Goal: Task Accomplishment & Management: Complete application form

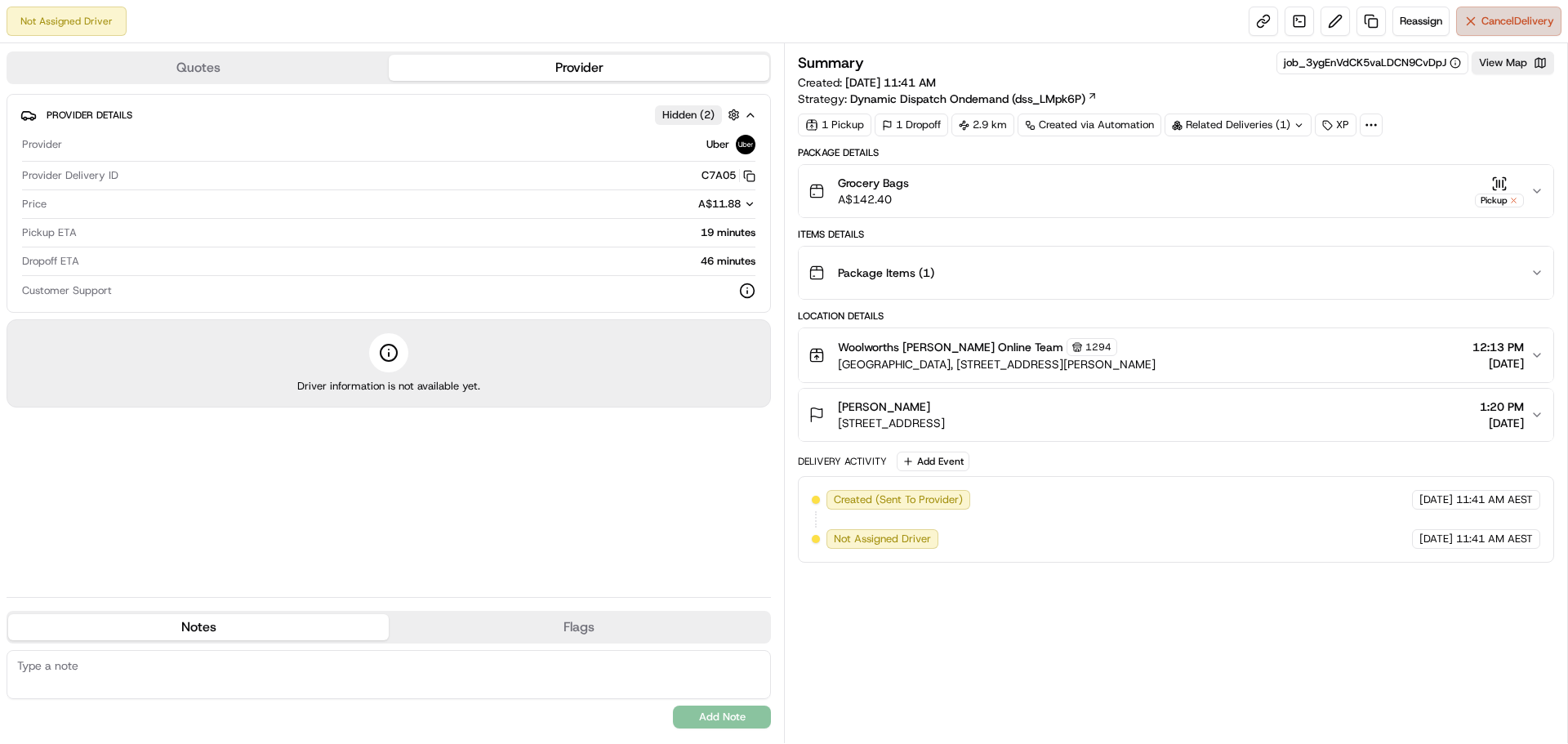
click at [1499, 24] on span "Cancel Delivery" at bounding box center [1518, 20] width 73 height 14
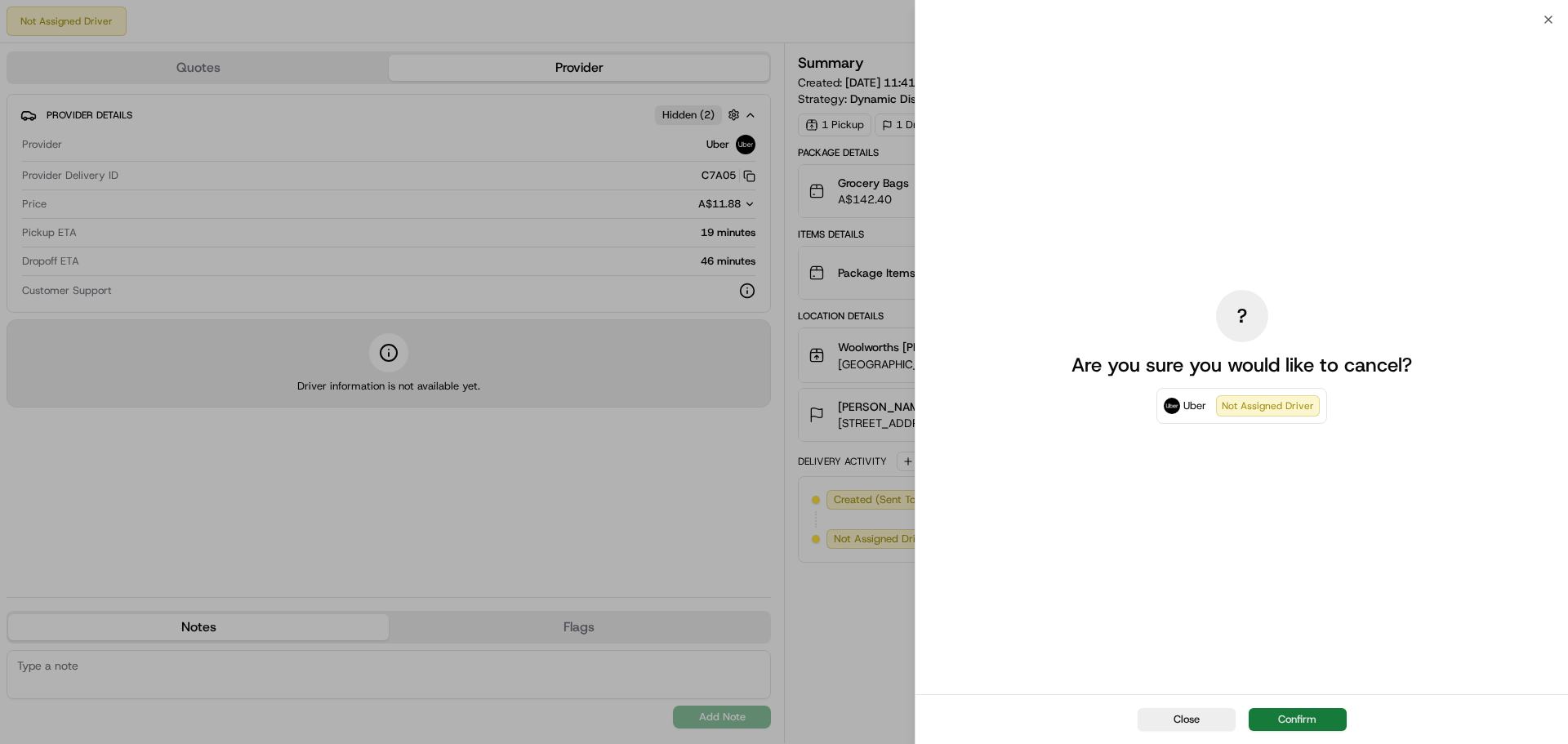
click at [1292, 722] on button "Confirm" at bounding box center [1298, 720] width 98 height 23
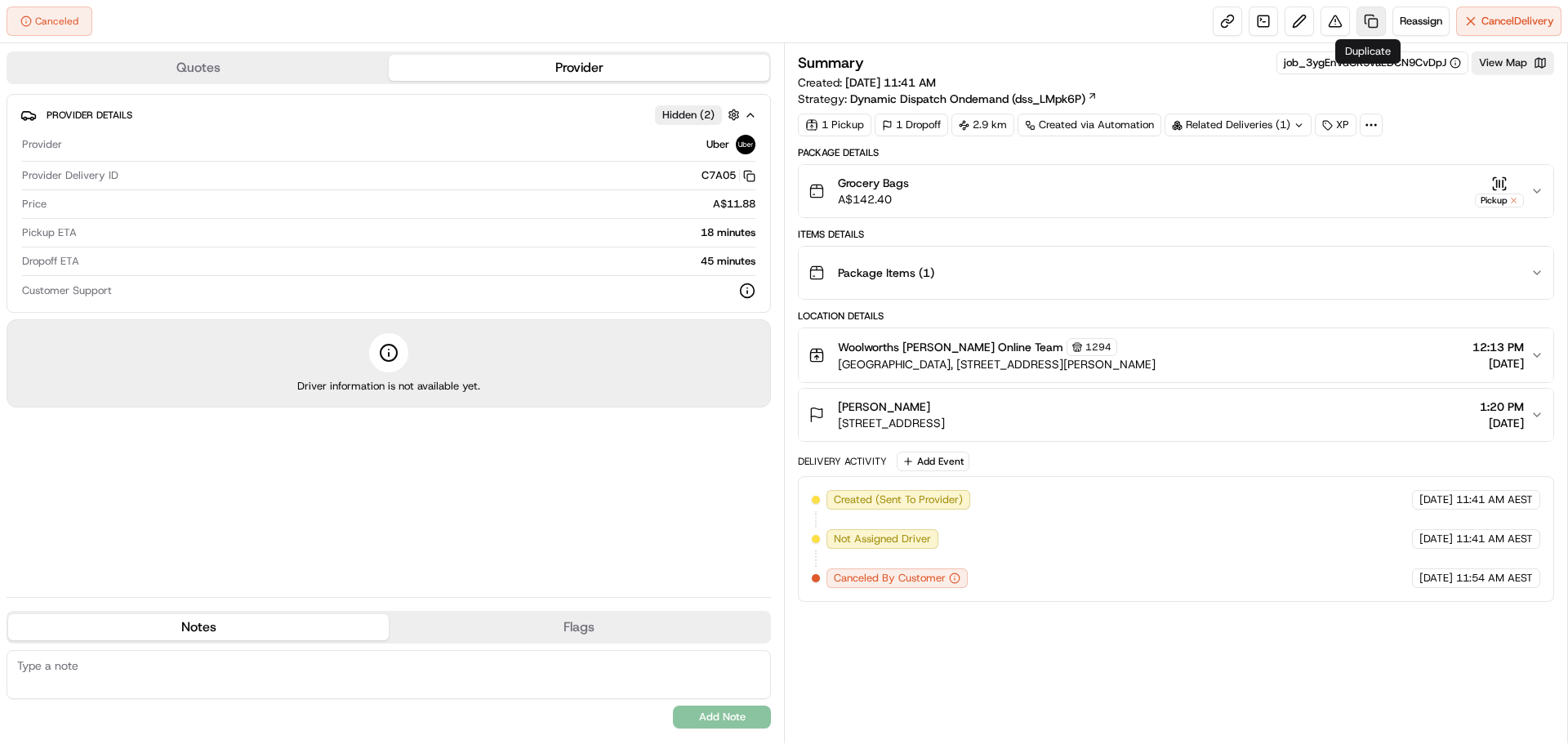
click at [1368, 19] on link at bounding box center [1371, 21] width 30 height 30
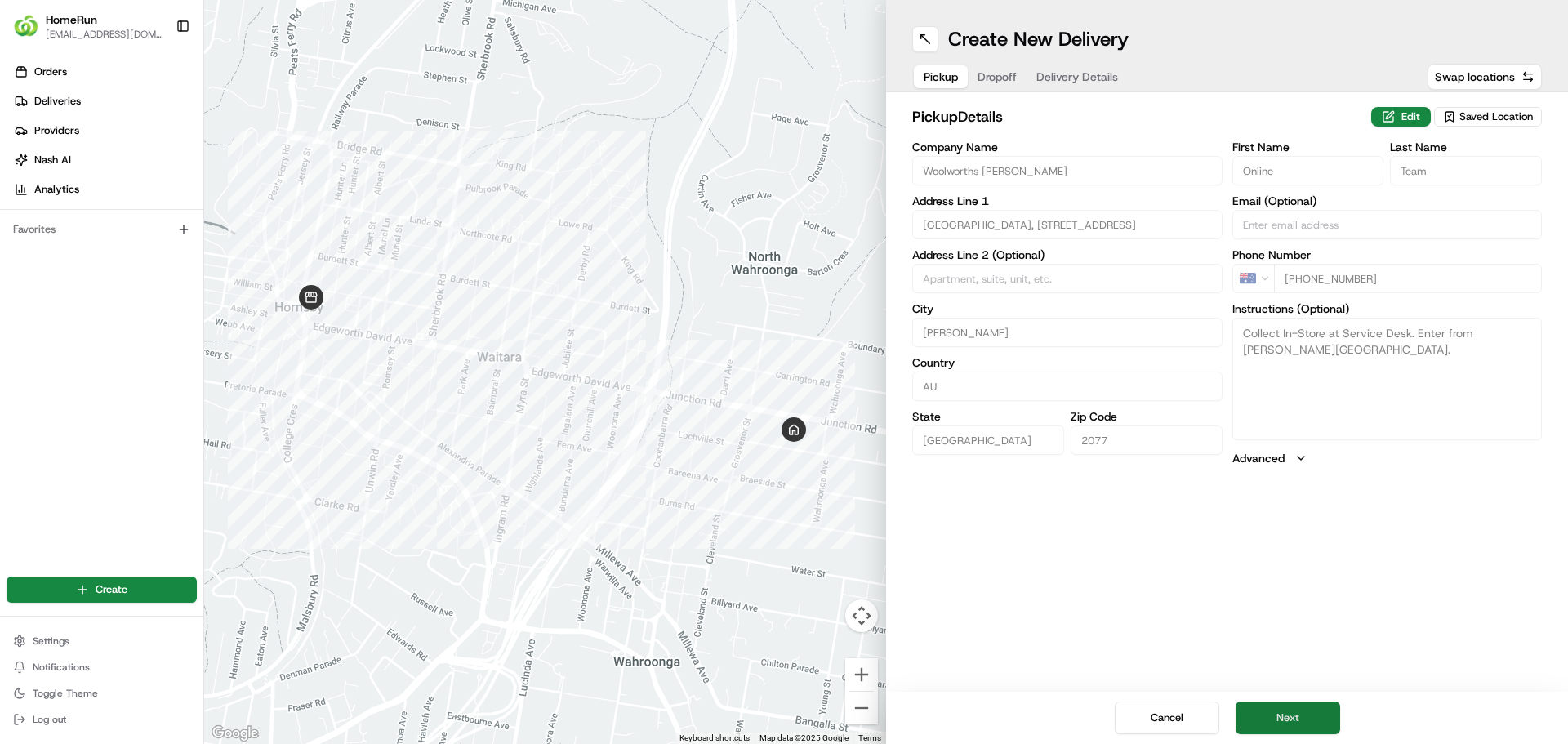
click at [1286, 708] on button "Next" at bounding box center [1288, 718] width 105 height 33
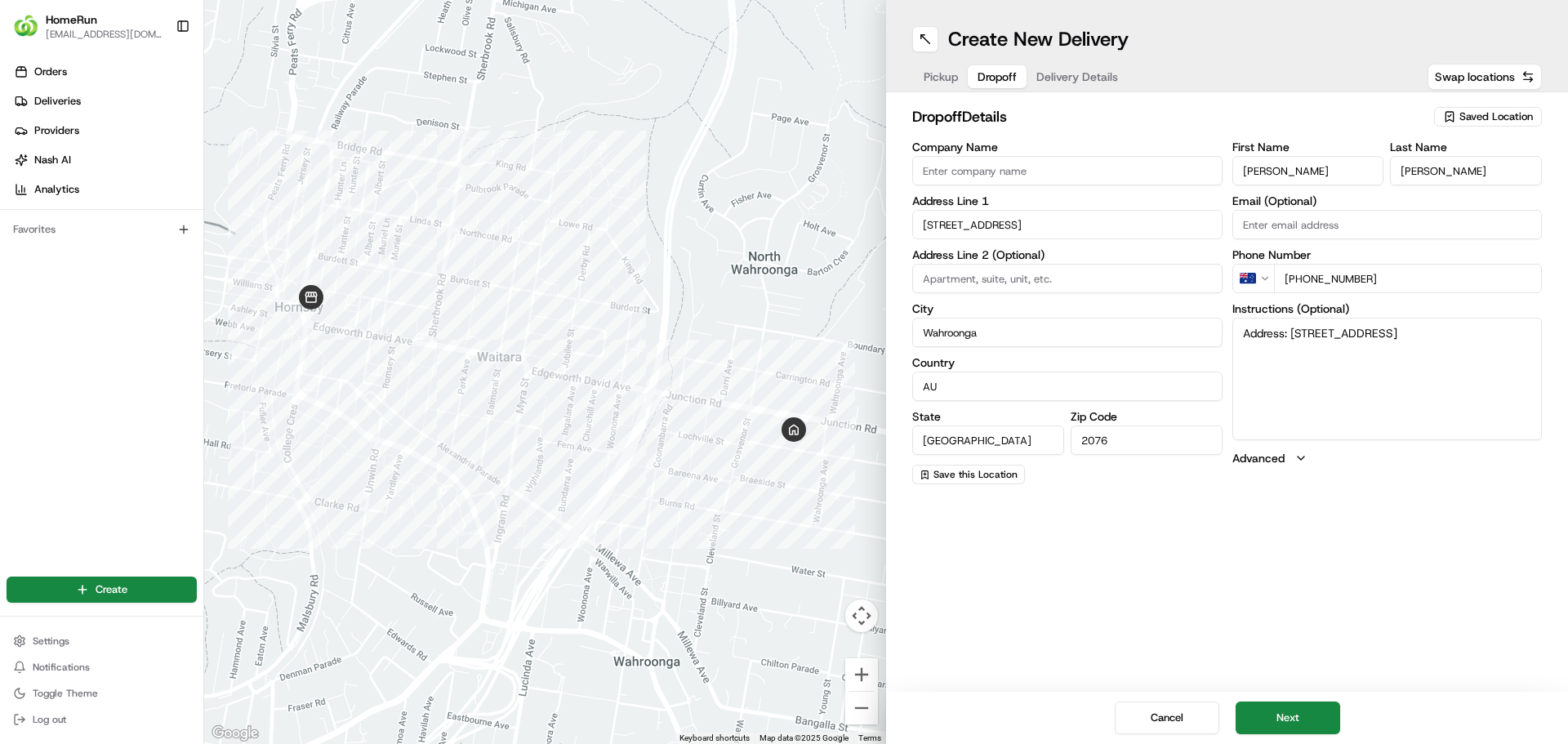
click at [1270, 462] on label "Advanced" at bounding box center [1258, 458] width 52 height 16
click at [940, 84] on span "Pickup" at bounding box center [941, 76] width 35 height 16
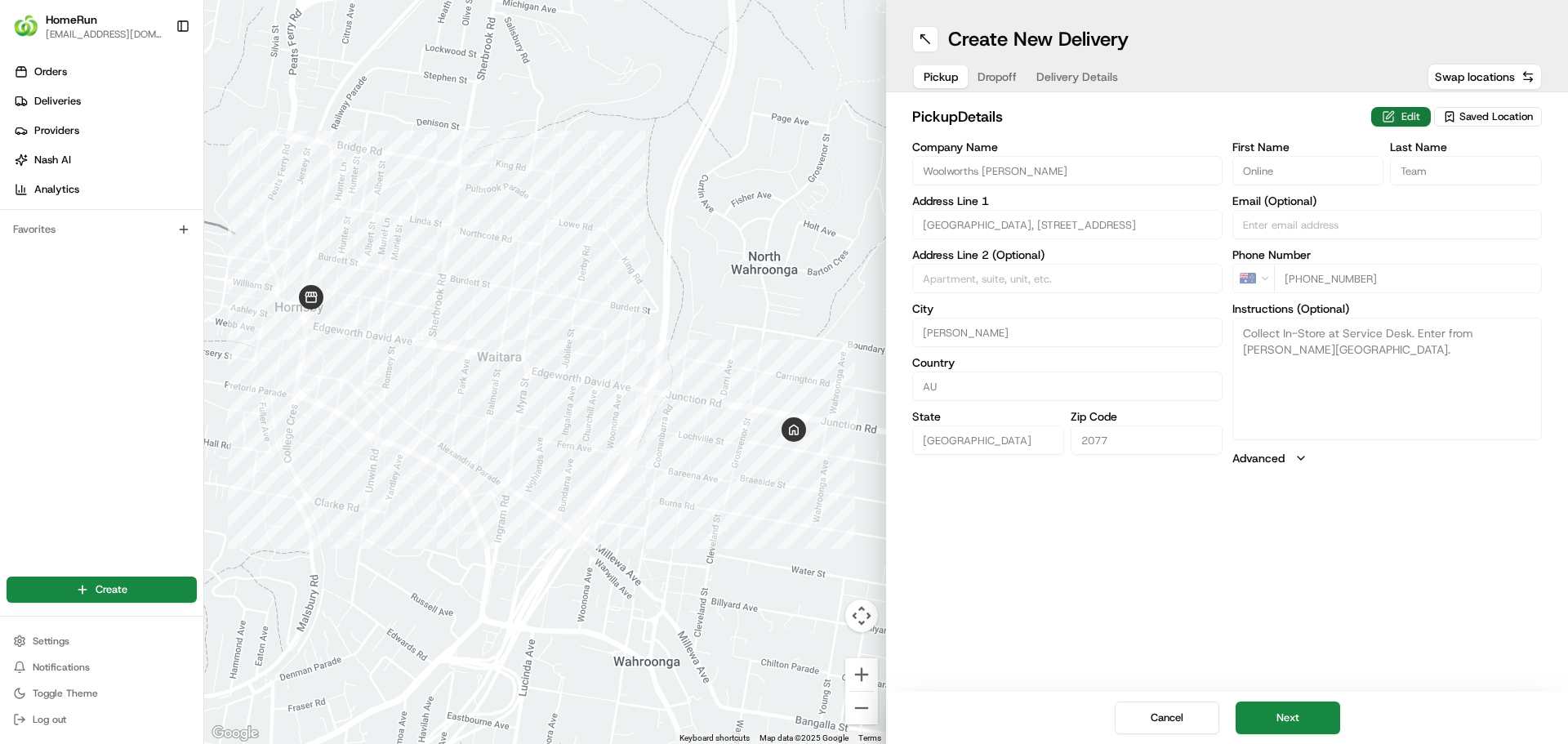
click at [1401, 115] on button "Edit" at bounding box center [1401, 116] width 60 height 19
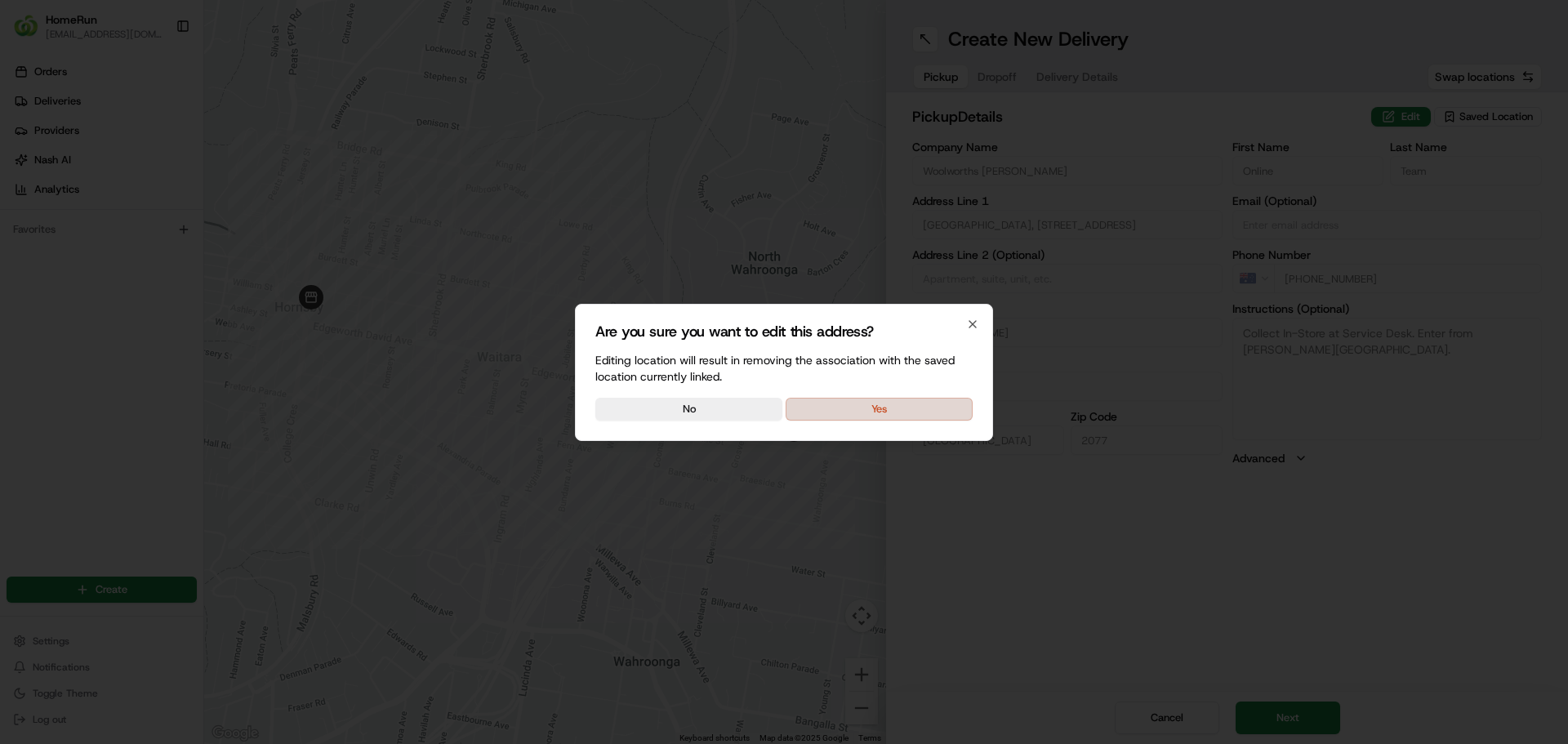
click at [831, 407] on button "Yes" at bounding box center [879, 409] width 187 height 23
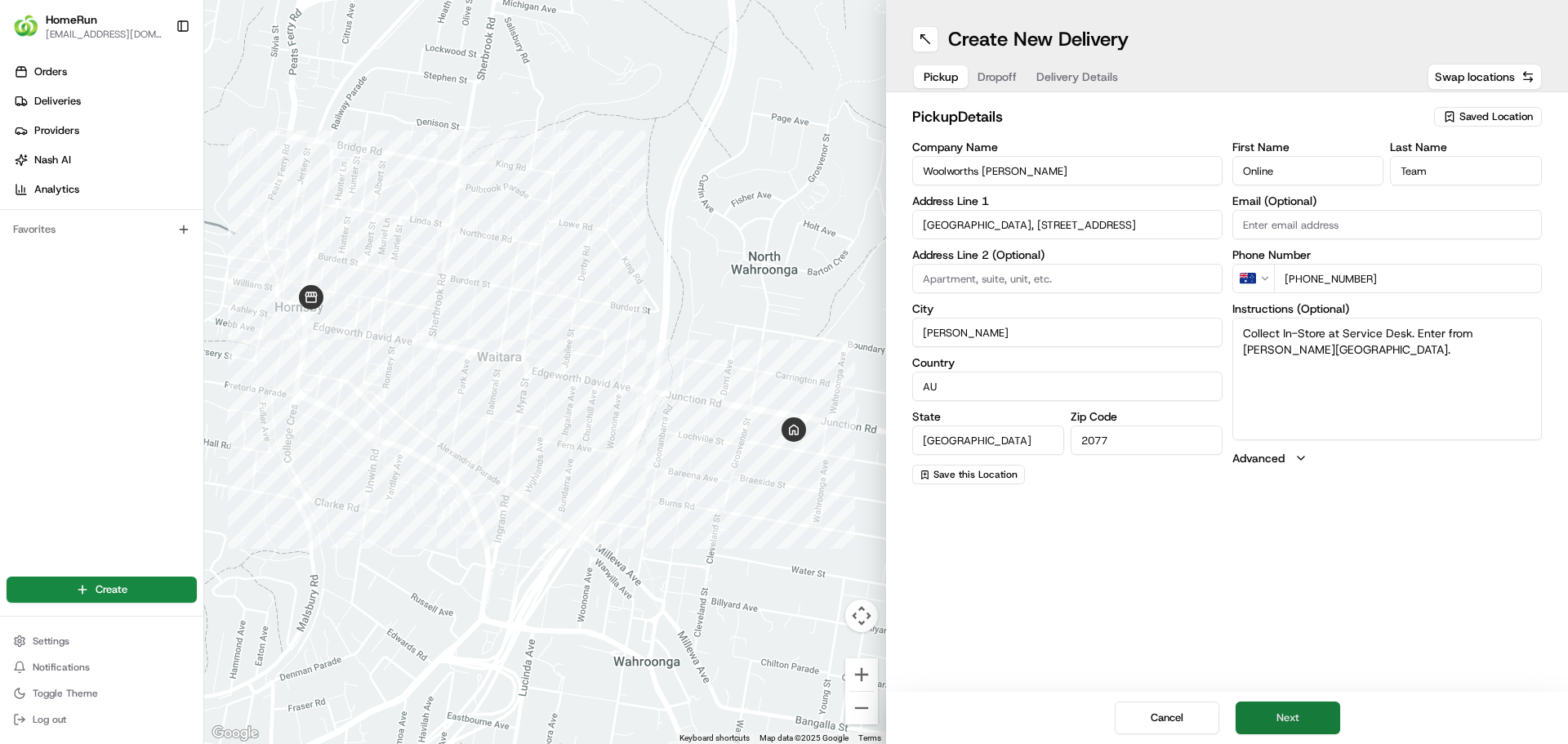
click at [1278, 720] on button "Next" at bounding box center [1288, 718] width 105 height 33
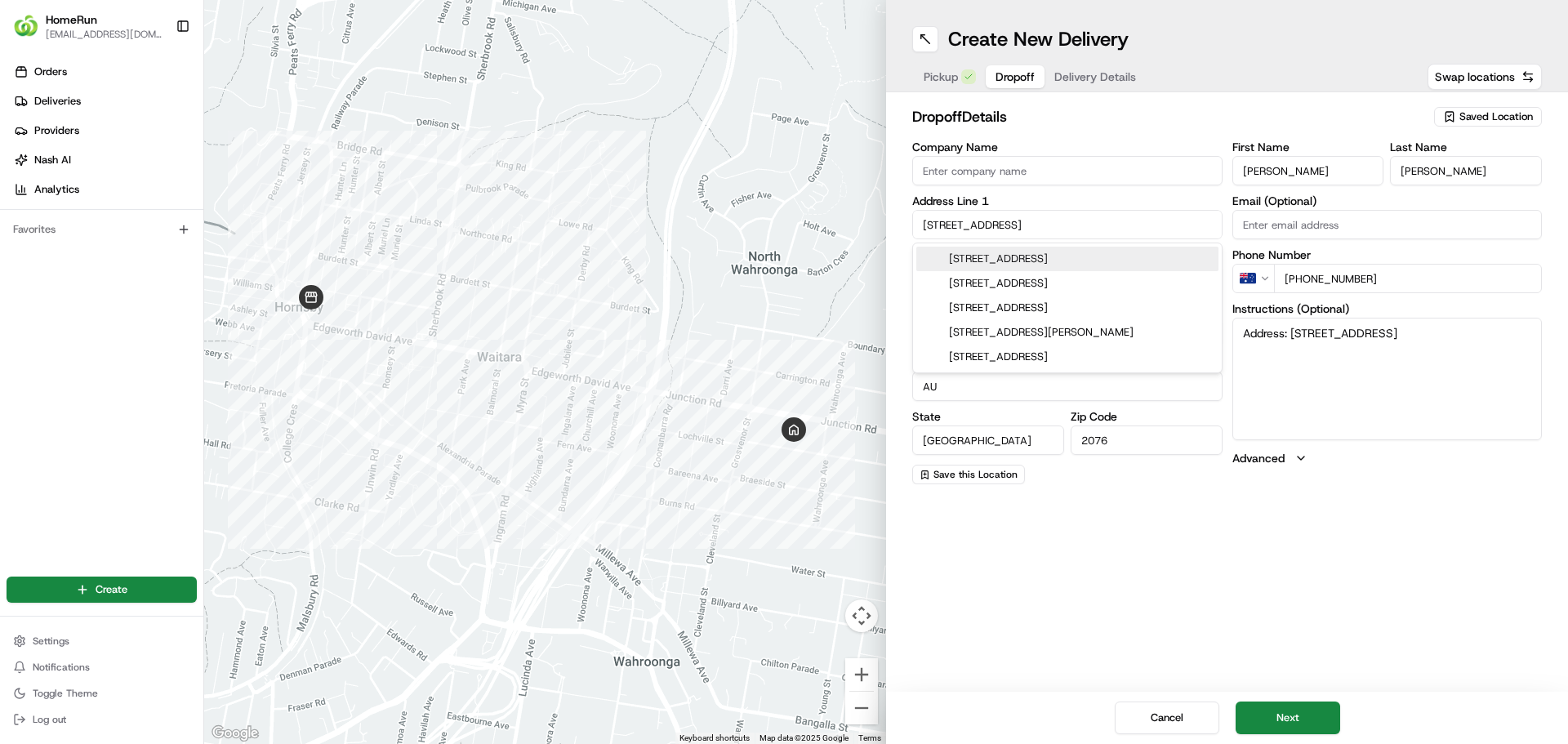
drag, startPoint x: 1016, startPoint y: 218, endPoint x: 903, endPoint y: 220, distance: 113.0
click at [903, 220] on div "dropoff Details Saved Location Company Name Address Line [GEOGRAPHIC_DATA] Line…" at bounding box center [1227, 295] width 681 height 405
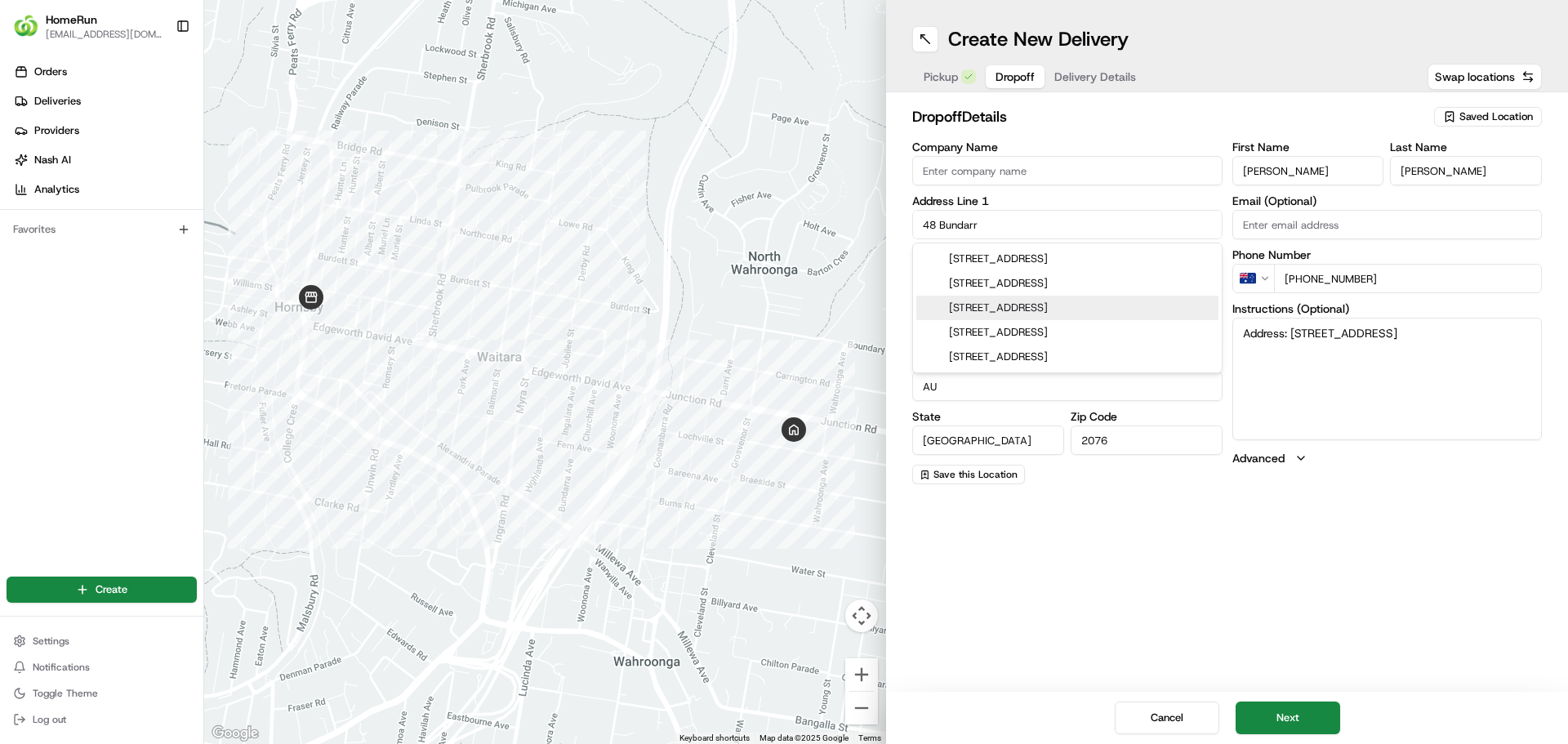
click at [1040, 304] on div "[STREET_ADDRESS]" at bounding box center [1067, 307] width 302 height 24
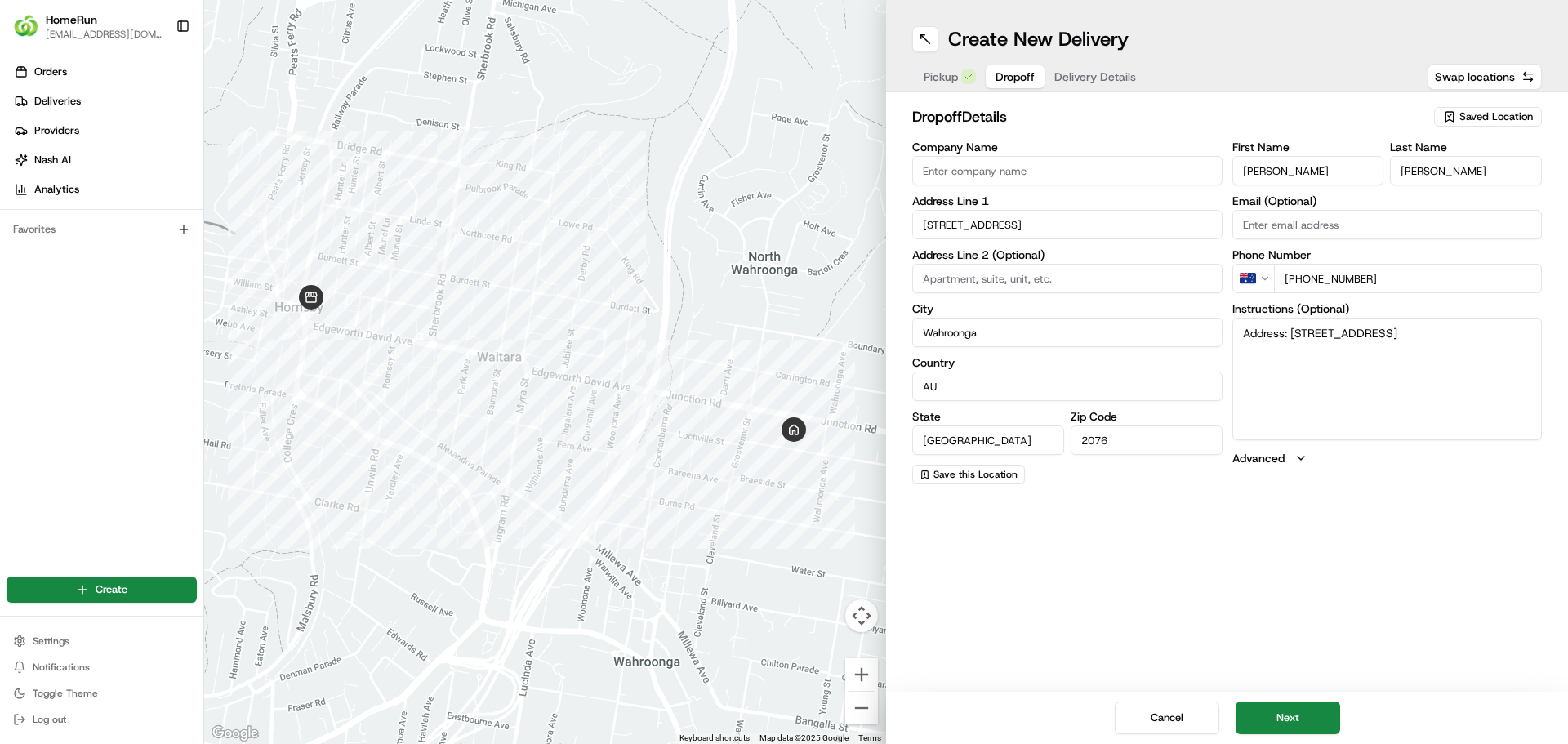
type input "[STREET_ADDRESS]"
type input "[GEOGRAPHIC_DATA]"
type input "[STREET_ADDRESS]"
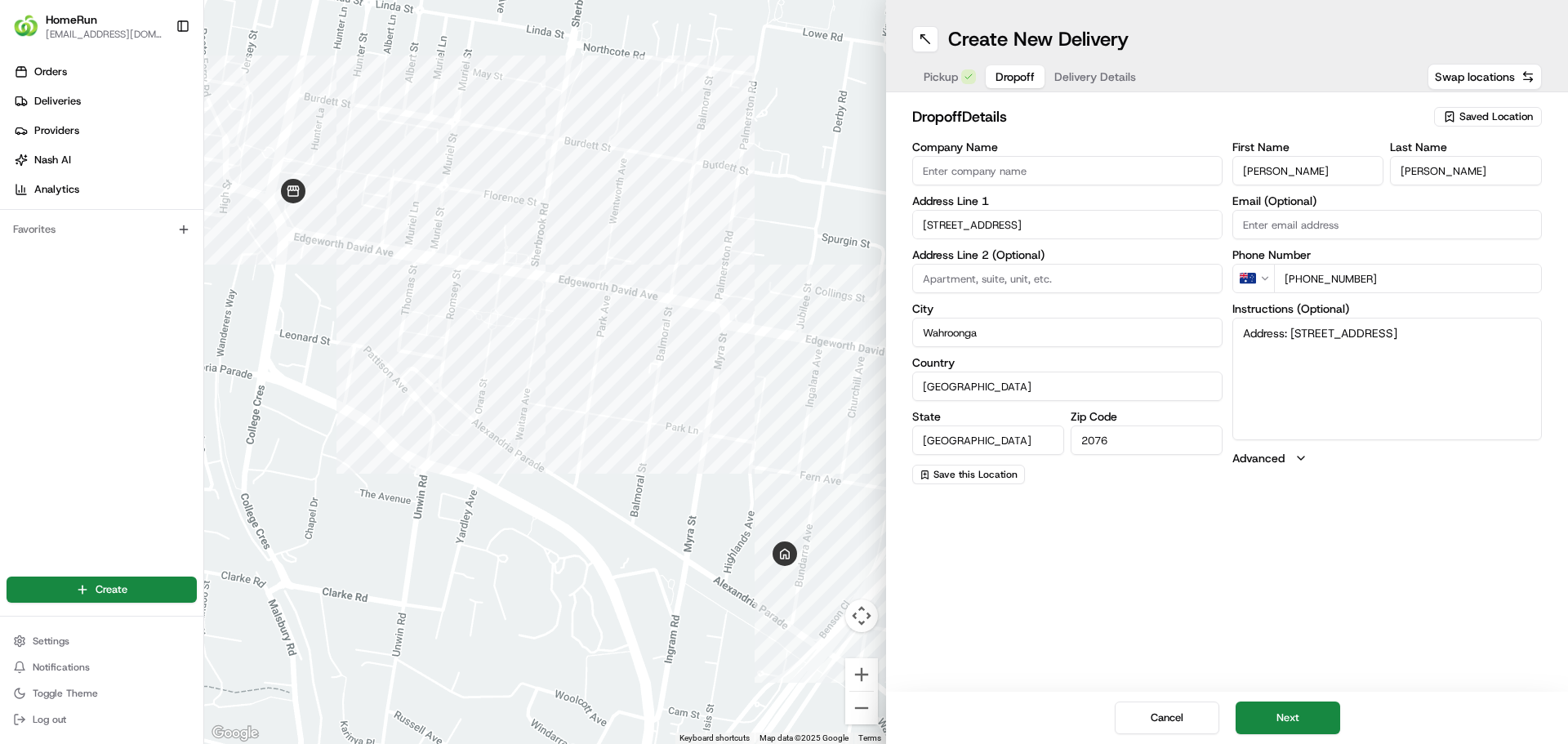
drag, startPoint x: 1483, startPoint y: 337, endPoint x: 1194, endPoint y: 342, distance: 289.0
click at [1194, 342] on div "Company Name Address Line [GEOGRAPHIC_DATA] Address Line 2 (Optional) City [GEO…" at bounding box center [1227, 313] width 630 height 343
click at [1278, 338] on textarea "Instructions (Optional)" at bounding box center [1387, 378] width 310 height 122
paste textarea "[STREET_ADDRESS]"
type textarea "[STREET_ADDRESS]"
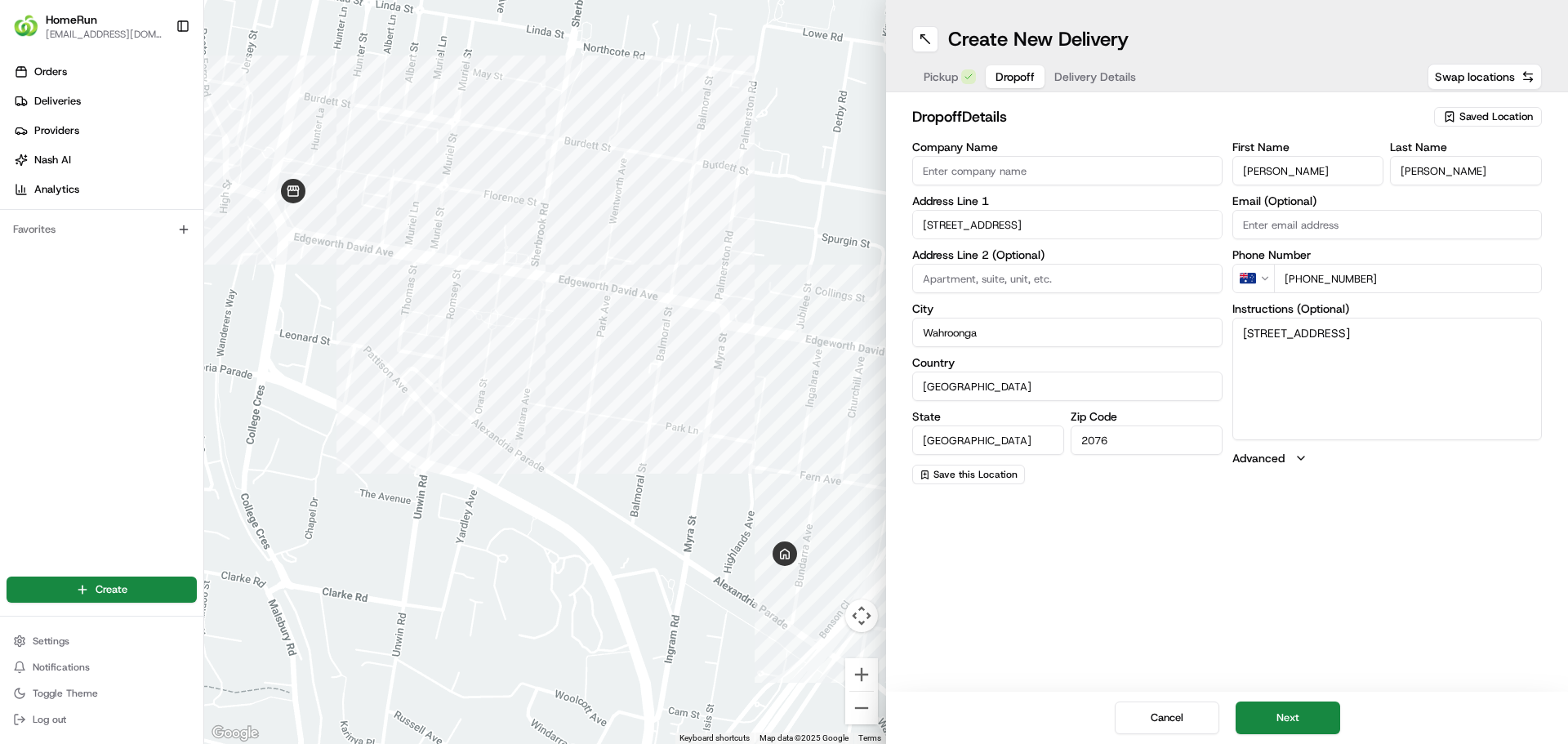
click at [1192, 520] on div "Create New Delivery Pickup Dropoff Delivery Details Swap locations dropoff Deta…" at bounding box center [1227, 372] width 681 height 744
click at [1272, 711] on button "Next" at bounding box center [1288, 718] width 105 height 33
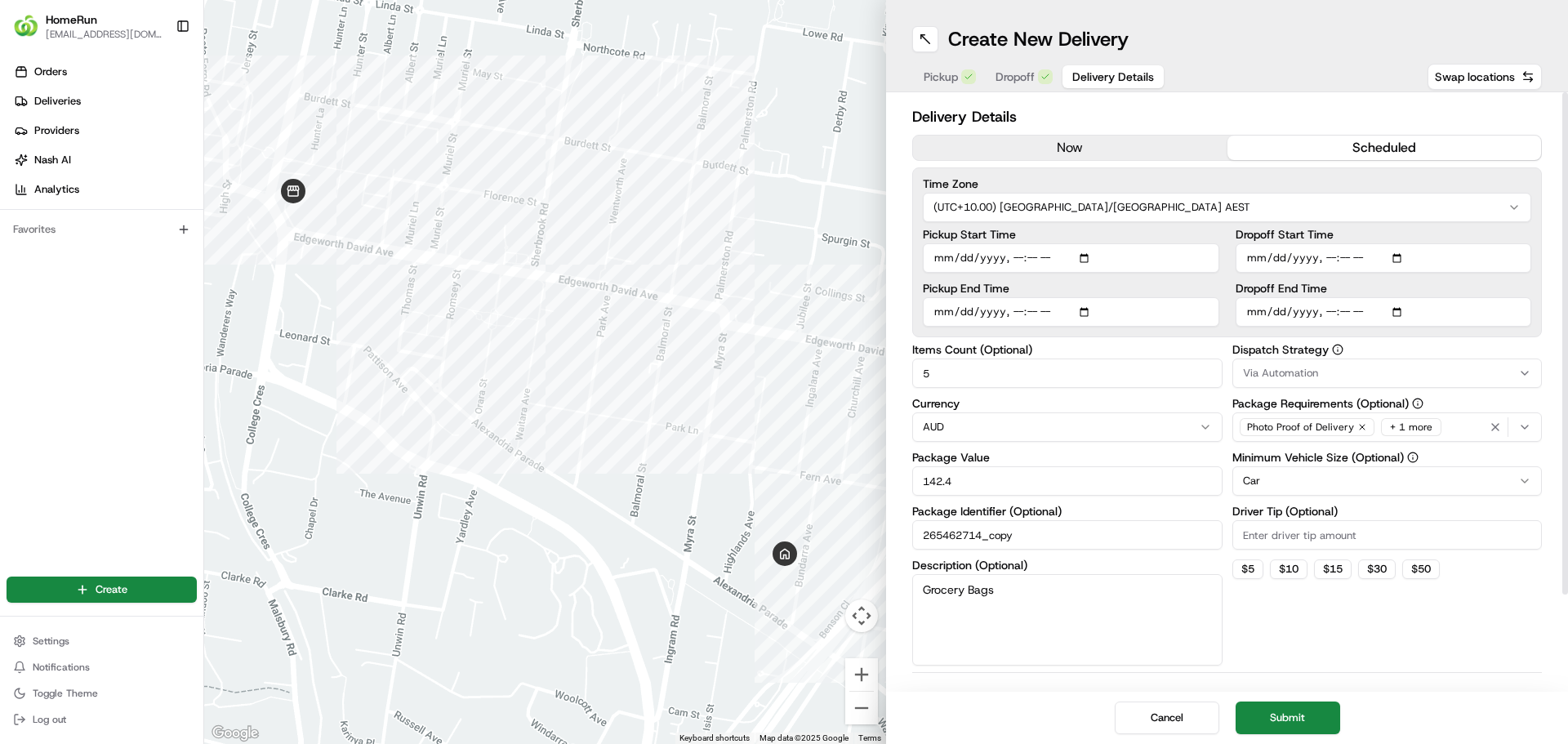
click at [1075, 148] on button "now" at bounding box center [1070, 147] width 315 height 24
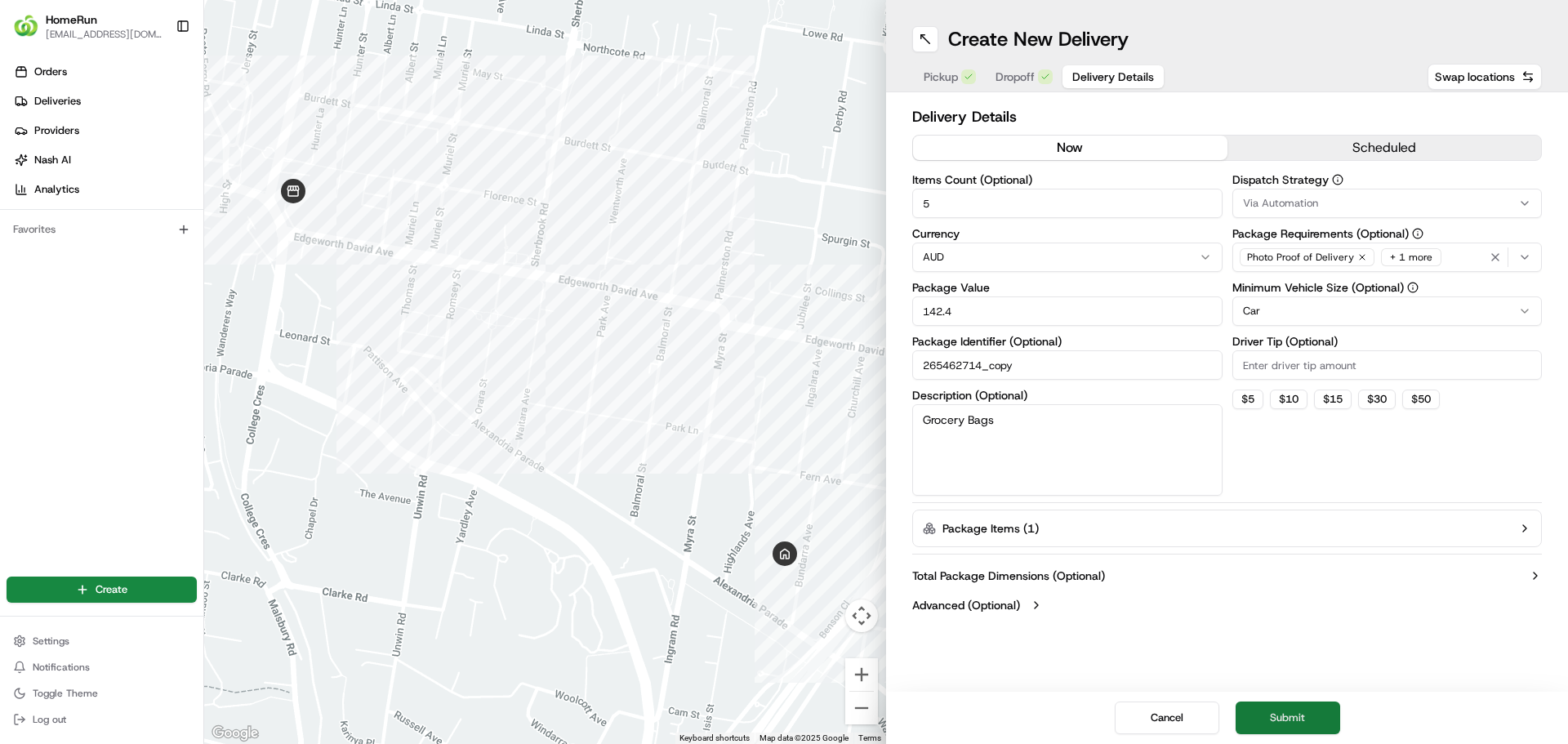
click at [1295, 714] on button "Submit" at bounding box center [1288, 718] width 105 height 33
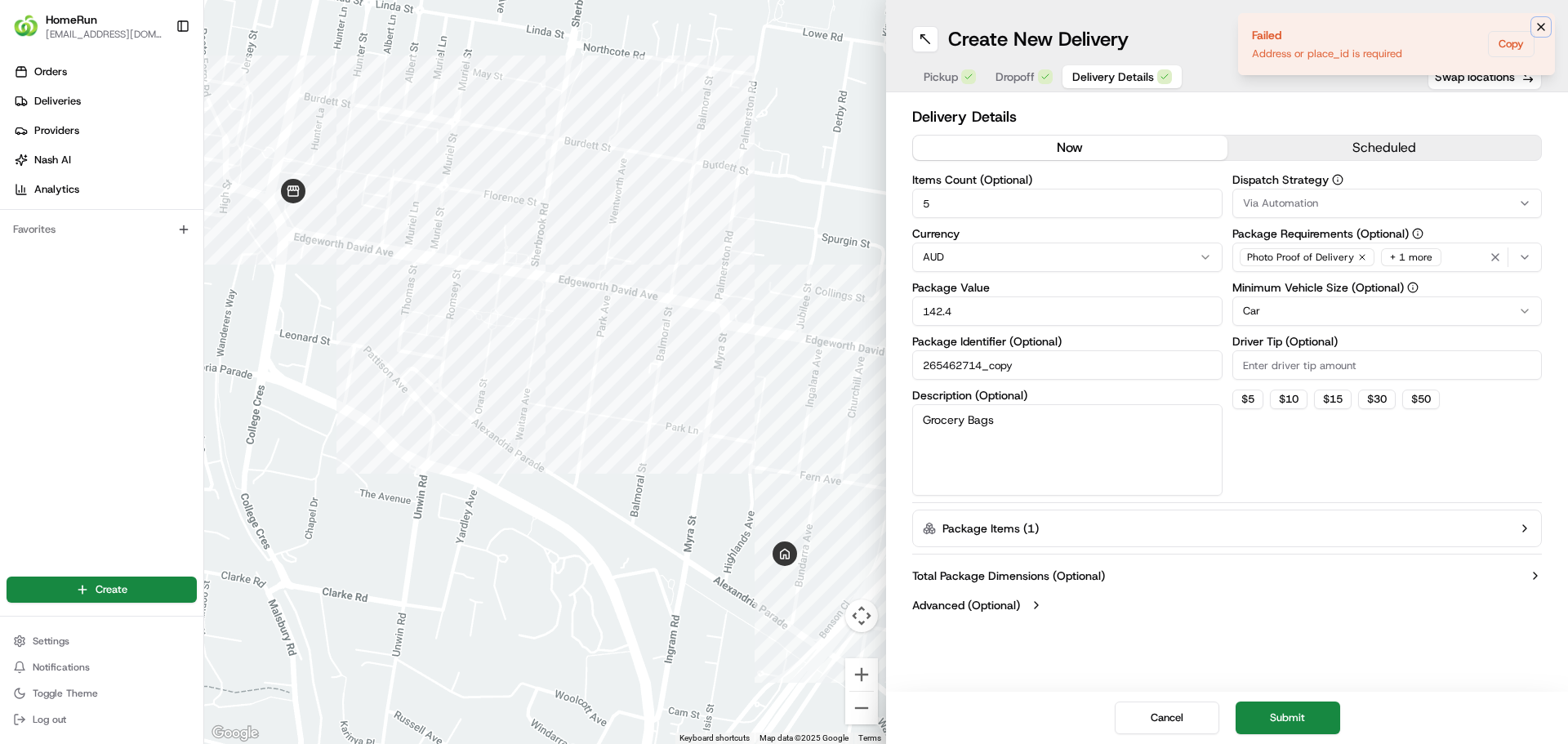
click at [1545, 22] on icon "Notifications (F8)" at bounding box center [1541, 27] width 13 height 13
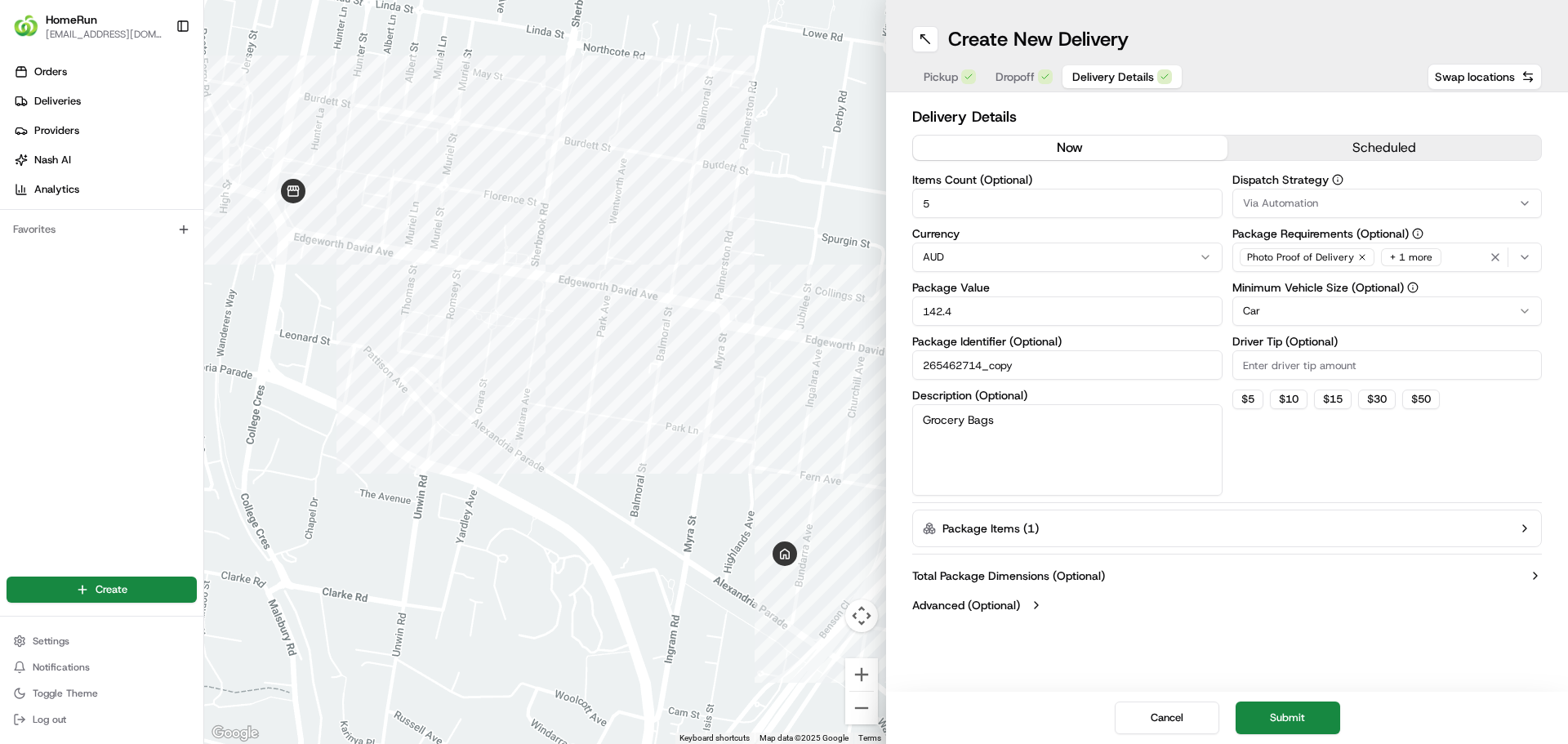
click at [1008, 74] on span "Dropoff" at bounding box center [1015, 76] width 39 height 16
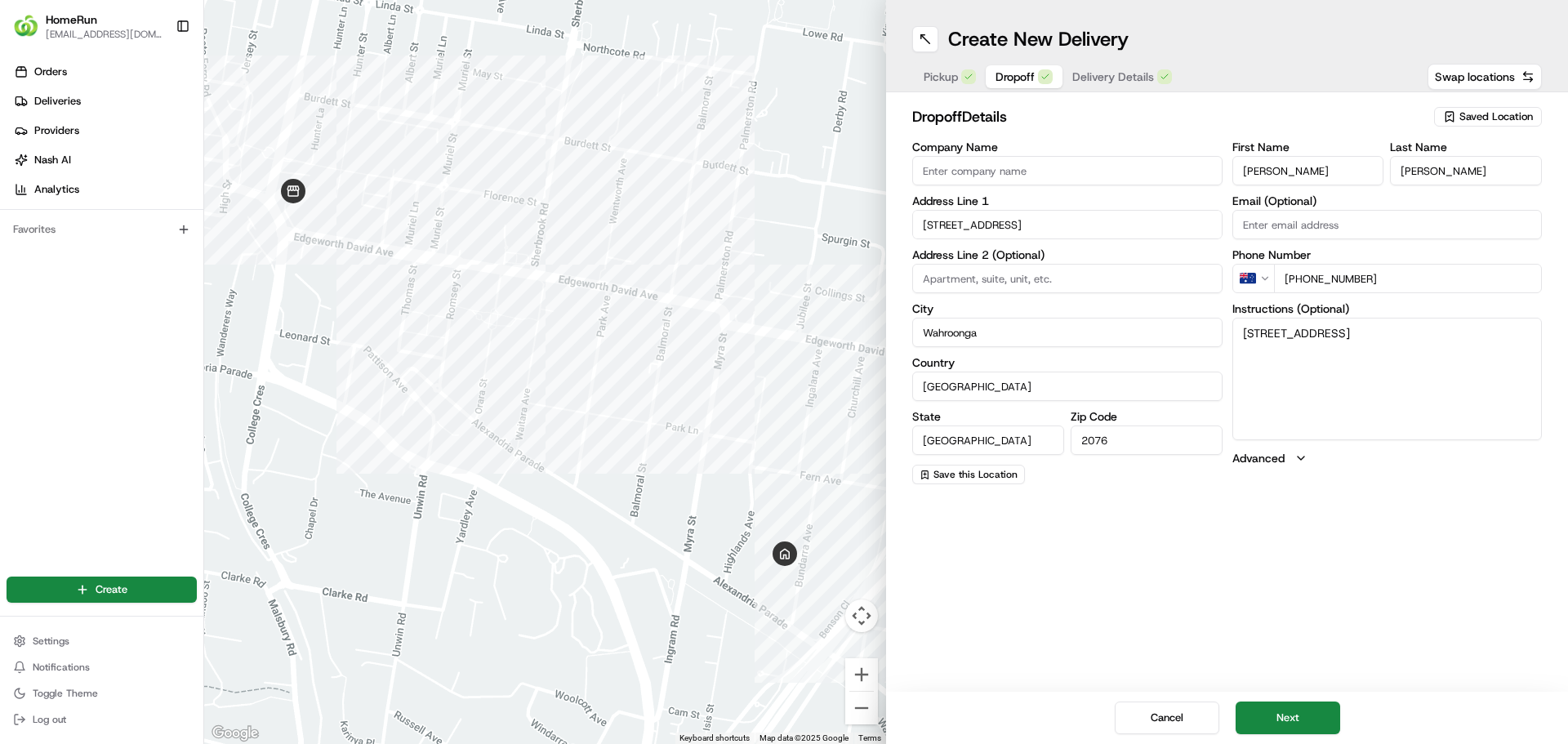
click at [1269, 463] on label "Advanced" at bounding box center [1258, 458] width 52 height 16
click at [1302, 711] on button "Next" at bounding box center [1288, 718] width 105 height 33
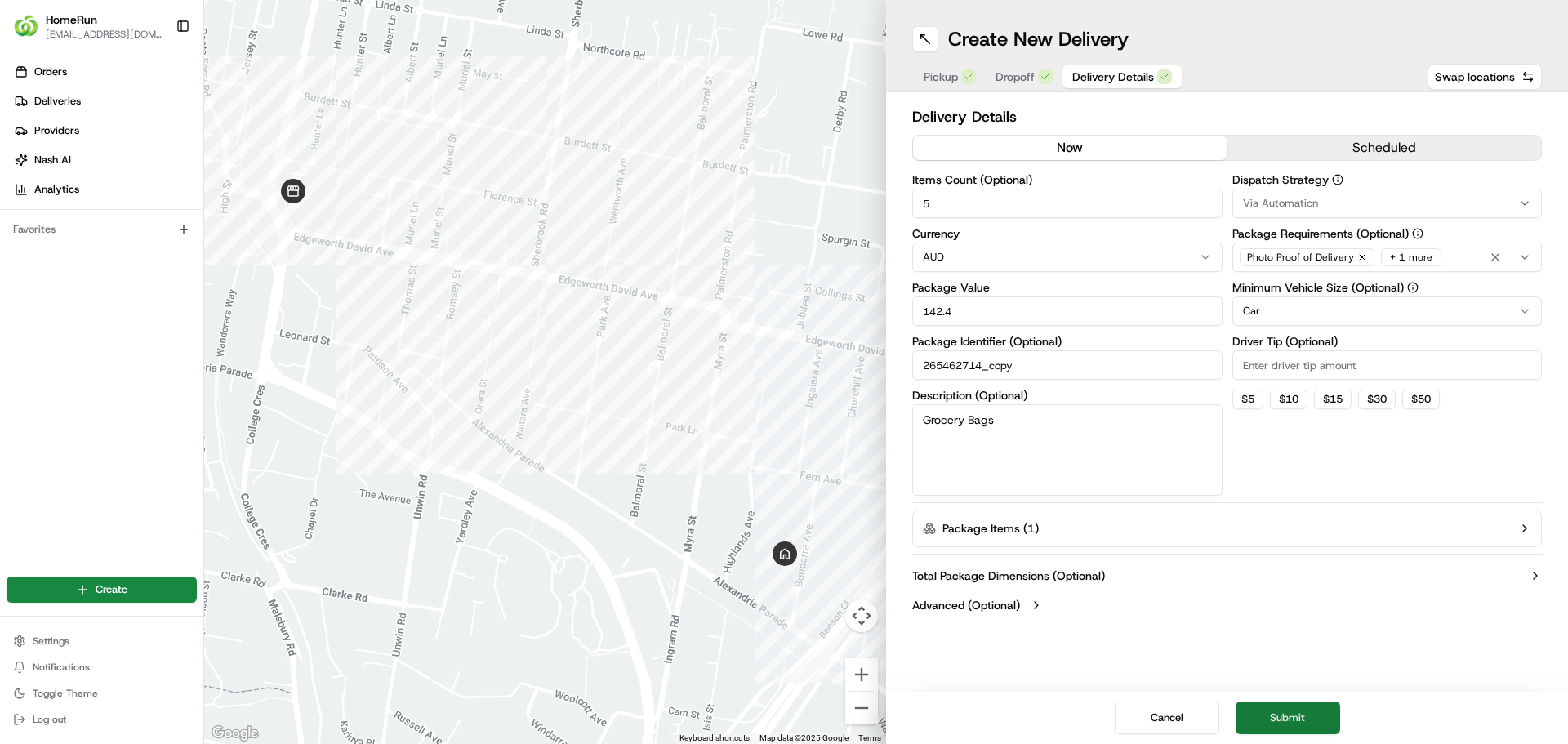
click at [1279, 712] on button "Submit" at bounding box center [1288, 718] width 105 height 33
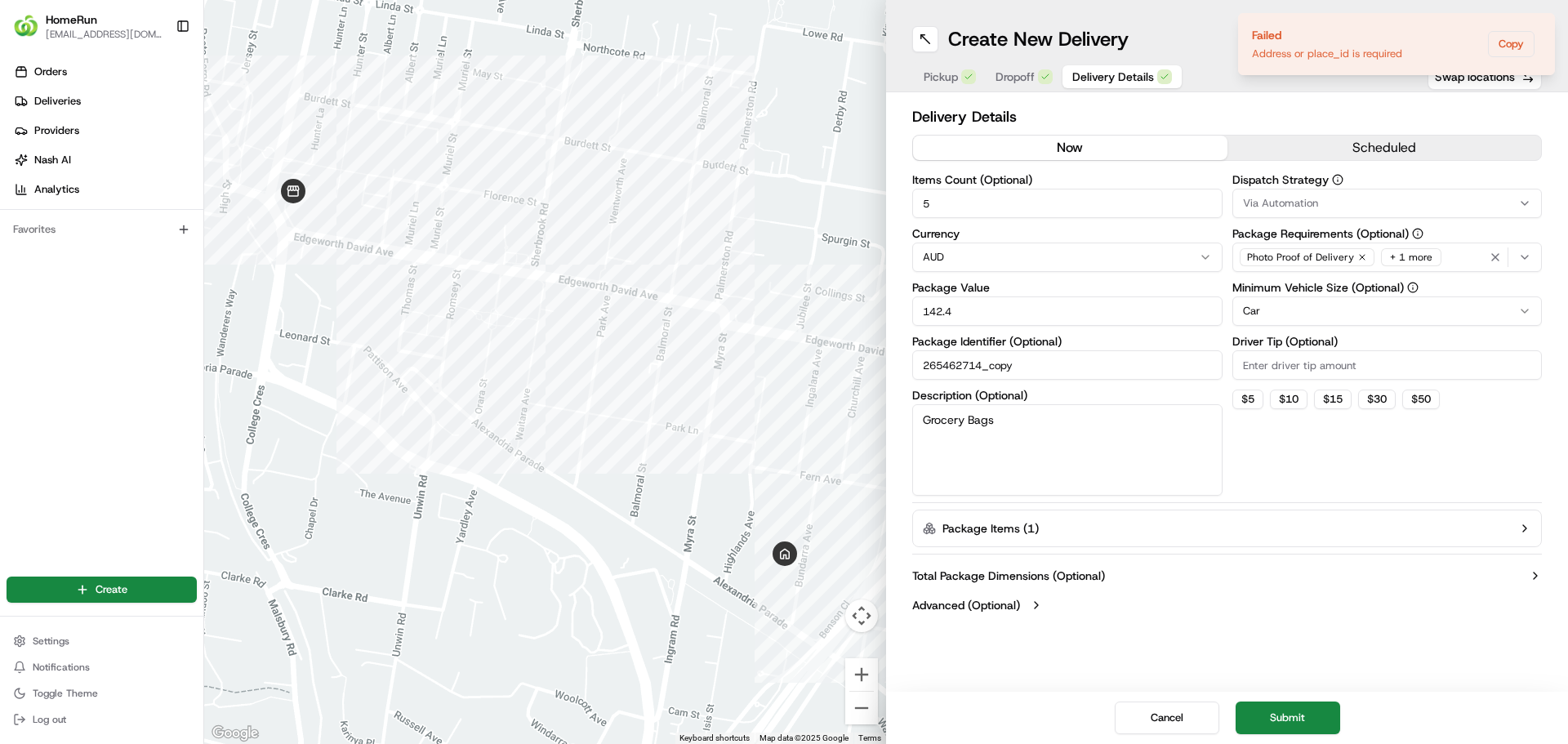
drag, startPoint x: 1084, startPoint y: 364, endPoint x: 873, endPoint y: 375, distance: 211.3
click at [873, 375] on div "To navigate the map with touch gestures double-tap and hold your finger on the …" at bounding box center [886, 372] width 1364 height 744
click at [1267, 714] on button "Submit" at bounding box center [1288, 718] width 105 height 33
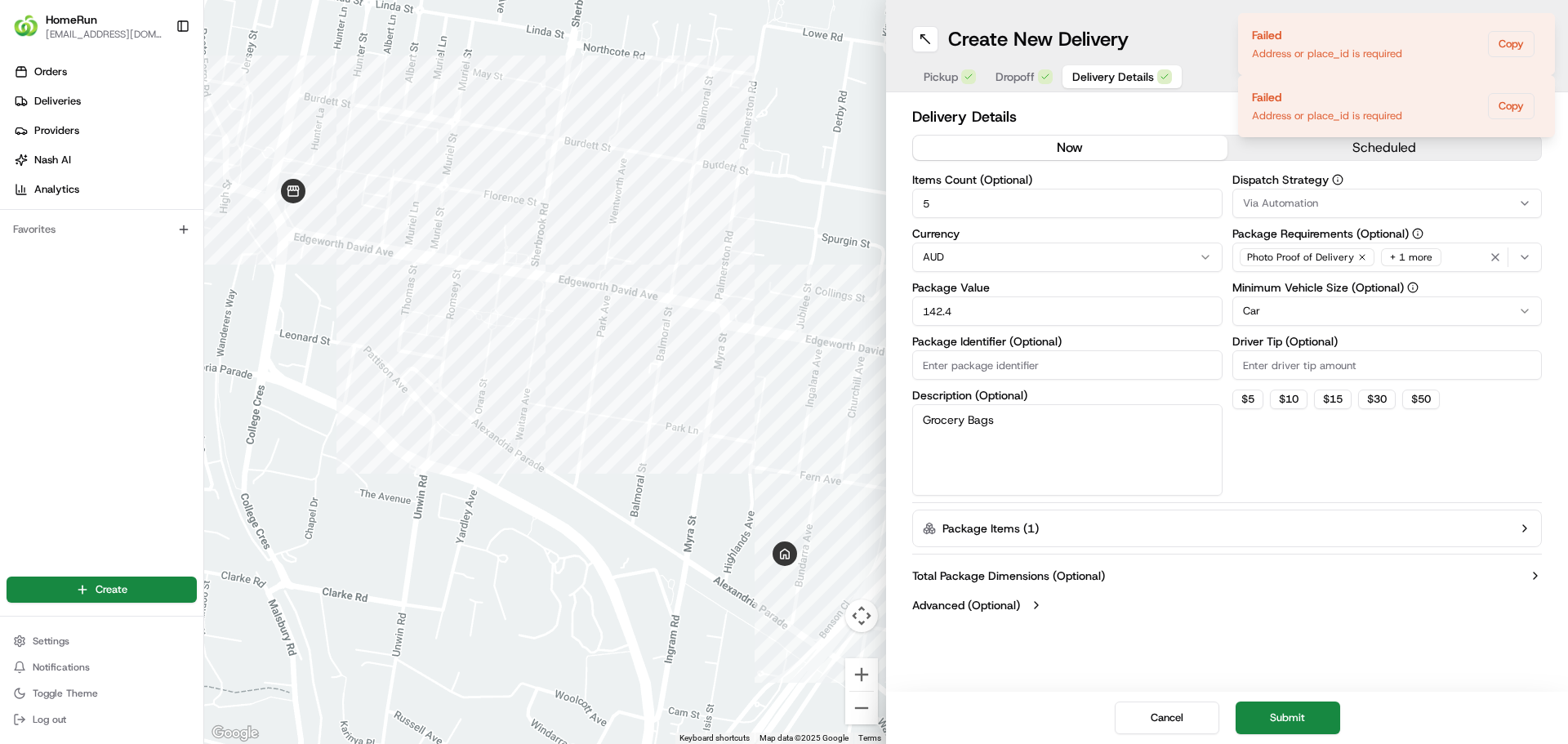
click at [1003, 363] on input "Package Identifier (Optional)" at bounding box center [1067, 365] width 310 height 30
type input "265462714_copy"
click at [1196, 574] on button "Total Package Dimensions (Optional)" at bounding box center [1227, 576] width 630 height 16
click at [1298, 447] on div "Dispatch Strategy Via Automation Package Requirements (Optional) Photo Proof of…" at bounding box center [1387, 335] width 310 height 321
click at [1538, 89] on icon "Notifications (F8)" at bounding box center [1541, 90] width 13 height 13
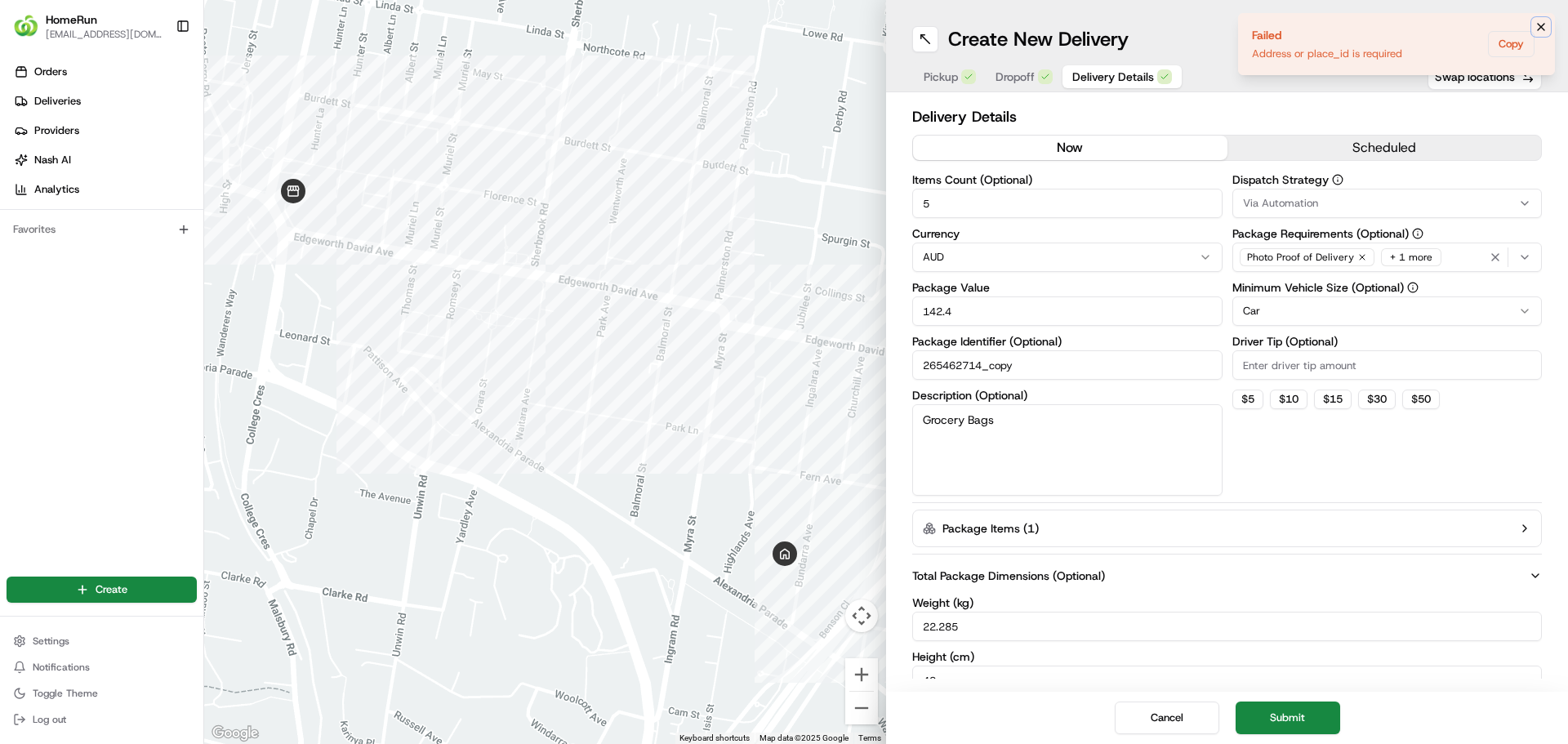
click at [1535, 20] on icon "Notifications (F8)" at bounding box center [1541, 27] width 13 height 13
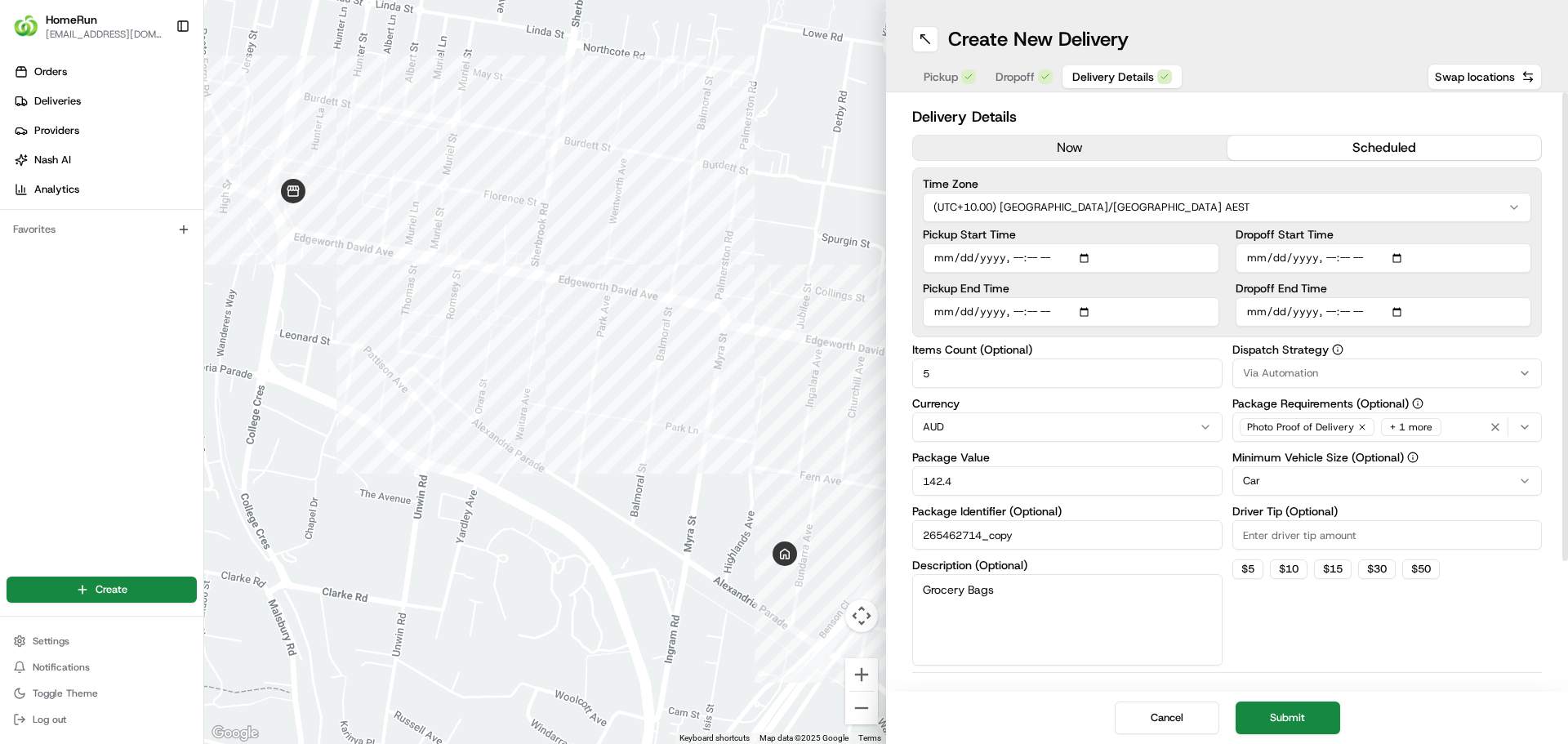
click at [1324, 142] on button "scheduled" at bounding box center [1384, 147] width 315 height 24
click at [1170, 732] on button "Cancel" at bounding box center [1167, 718] width 105 height 33
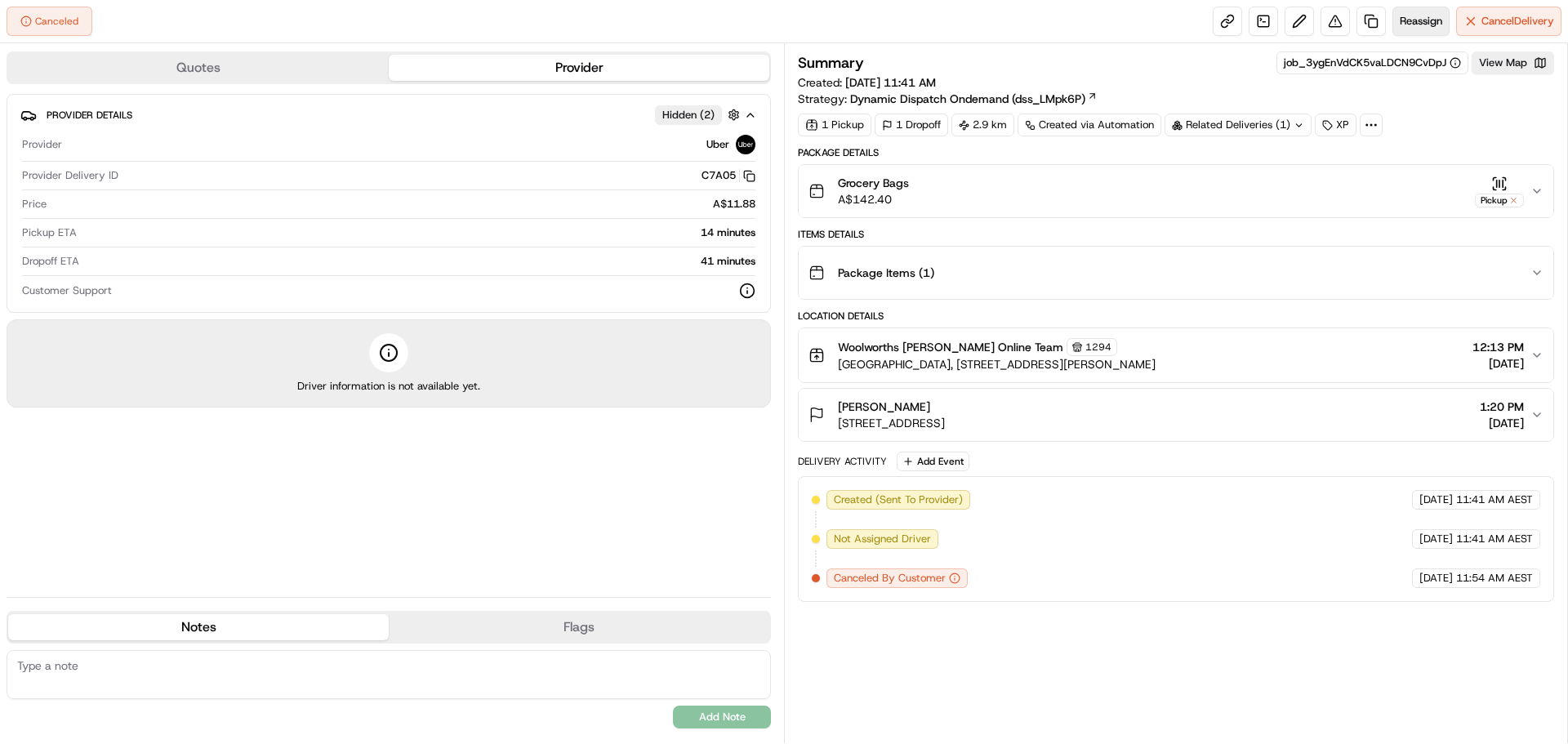
click at [1411, 15] on span "Reassign" at bounding box center [1421, 20] width 42 height 14
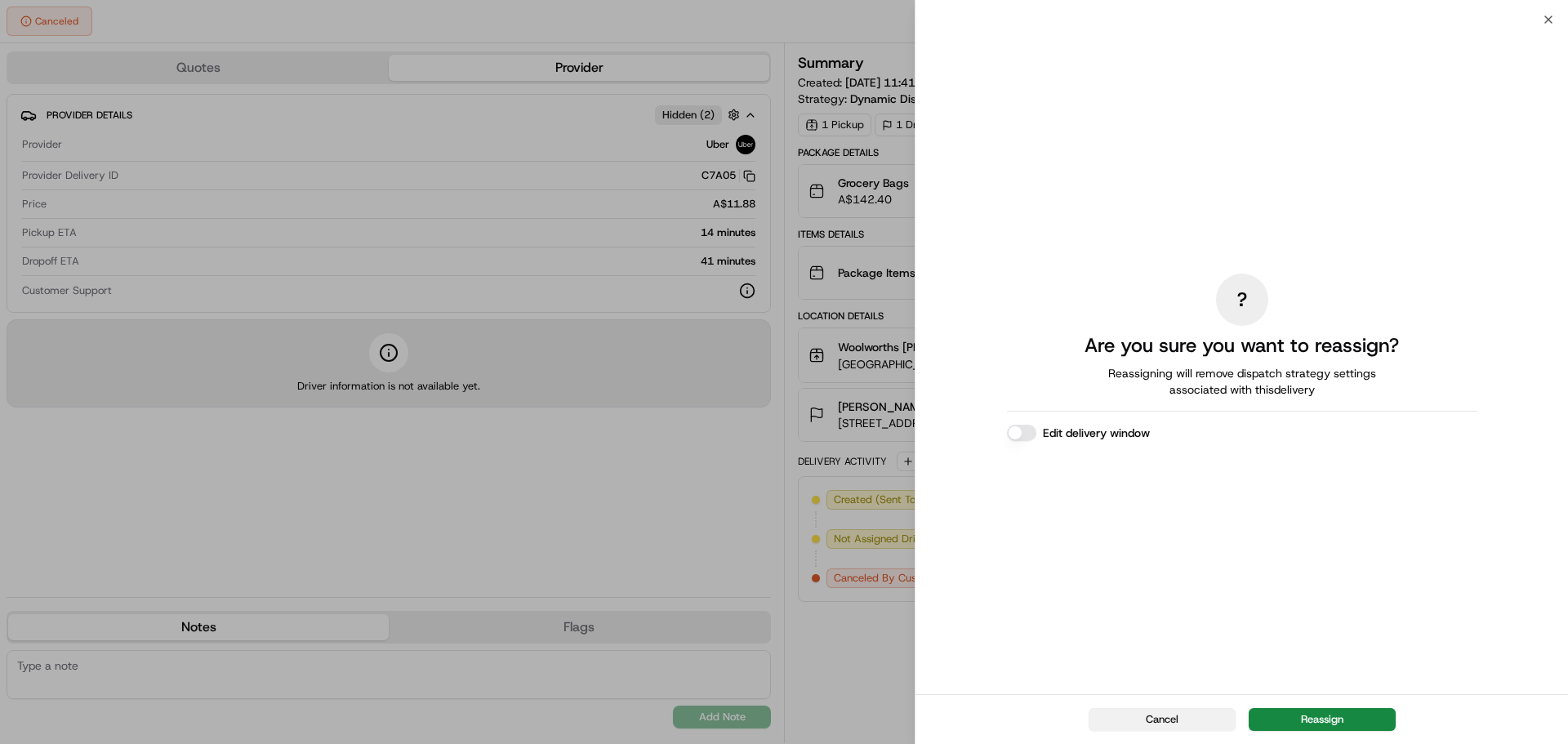
click at [1156, 724] on button "Cancel" at bounding box center [1162, 720] width 147 height 23
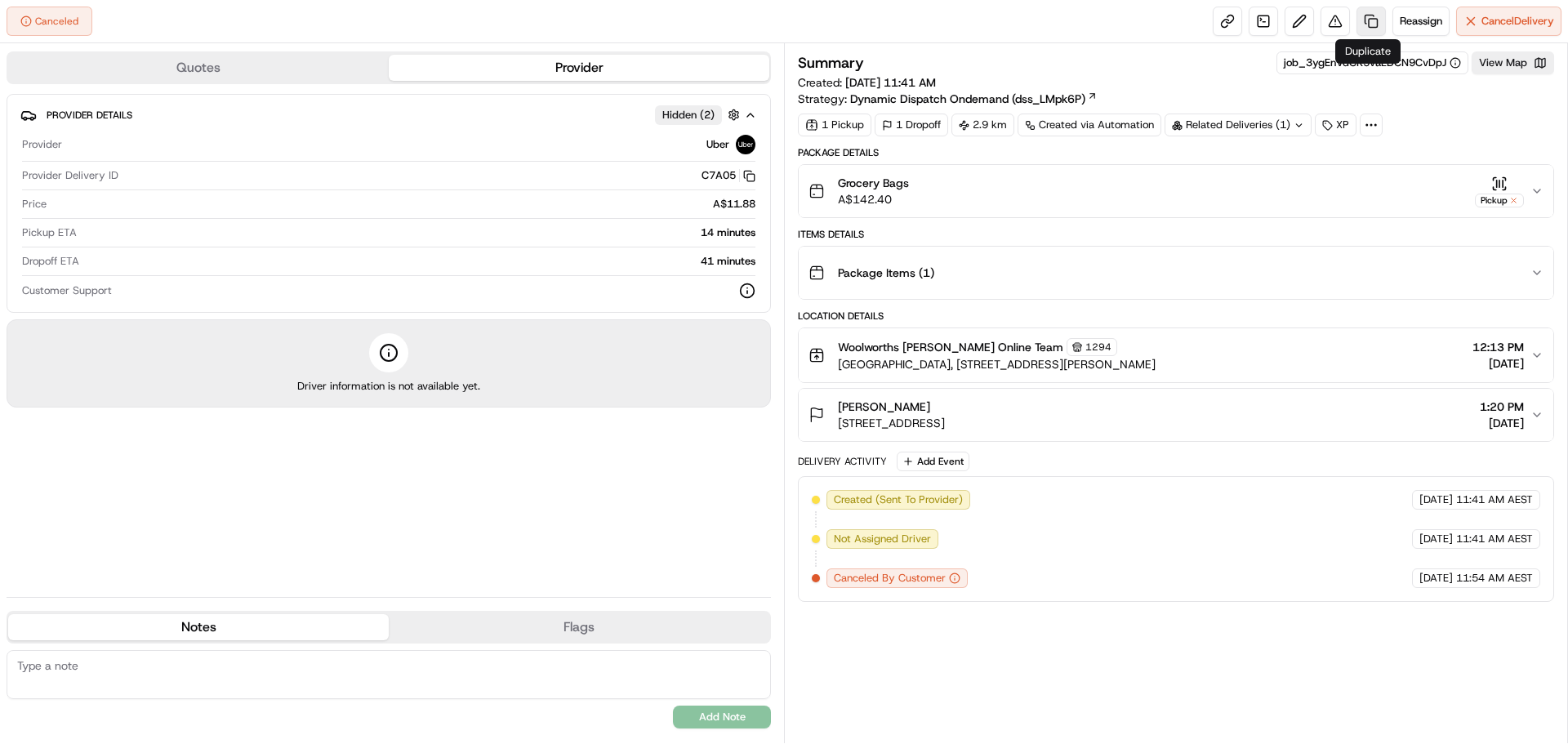
click at [1365, 18] on link at bounding box center [1371, 21] width 30 height 30
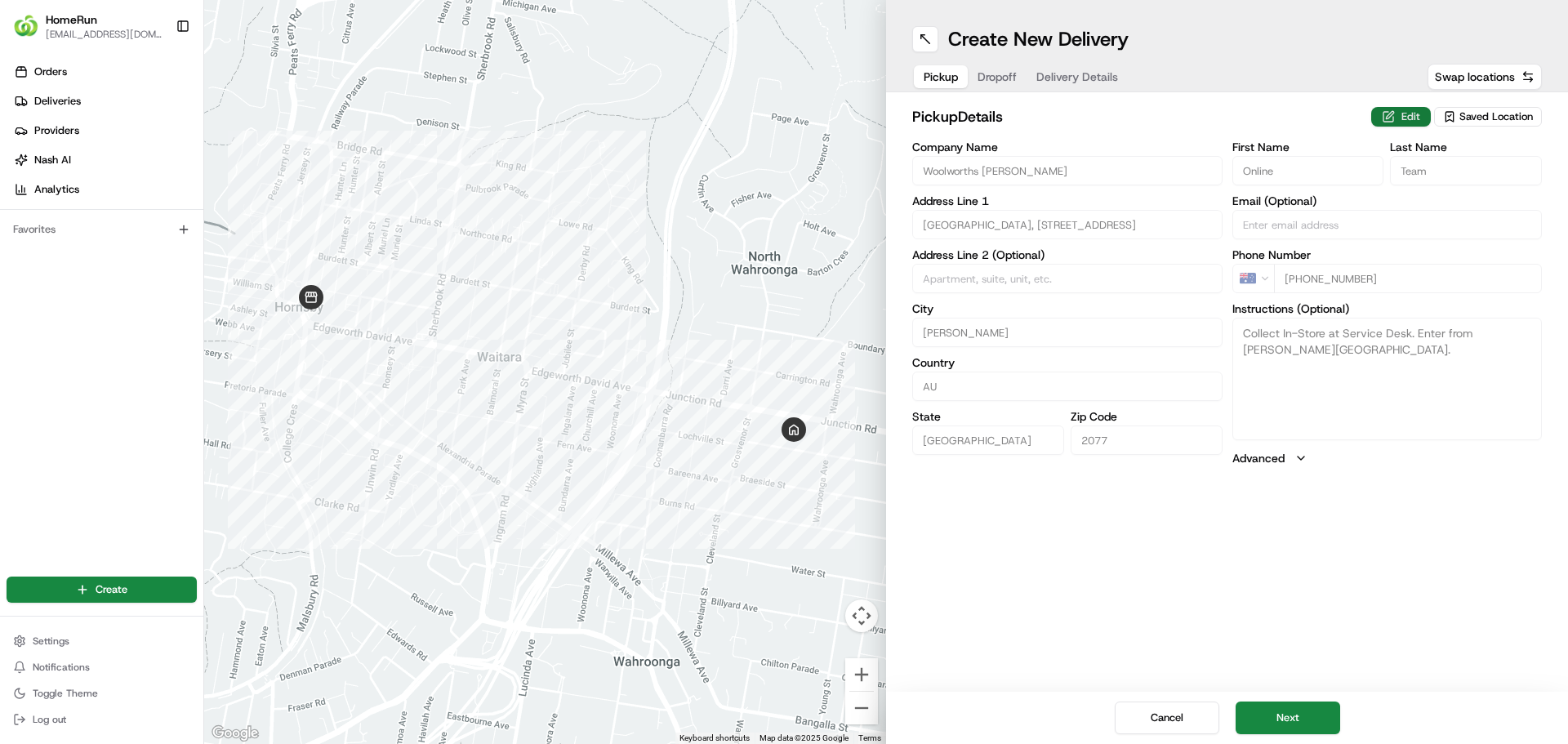
click at [1404, 111] on button "Edit" at bounding box center [1401, 116] width 60 height 19
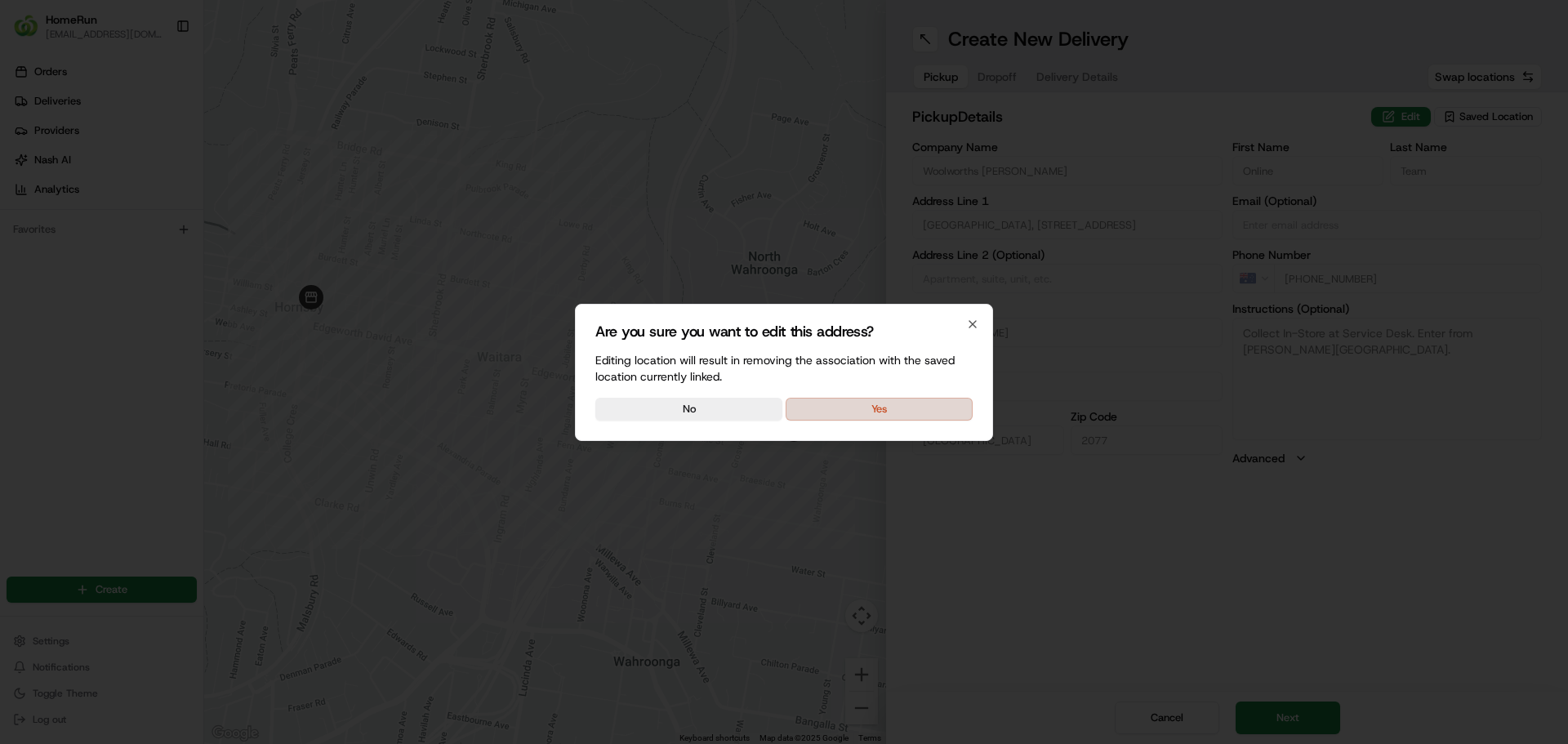
click at [828, 413] on button "Yes" at bounding box center [879, 409] width 187 height 23
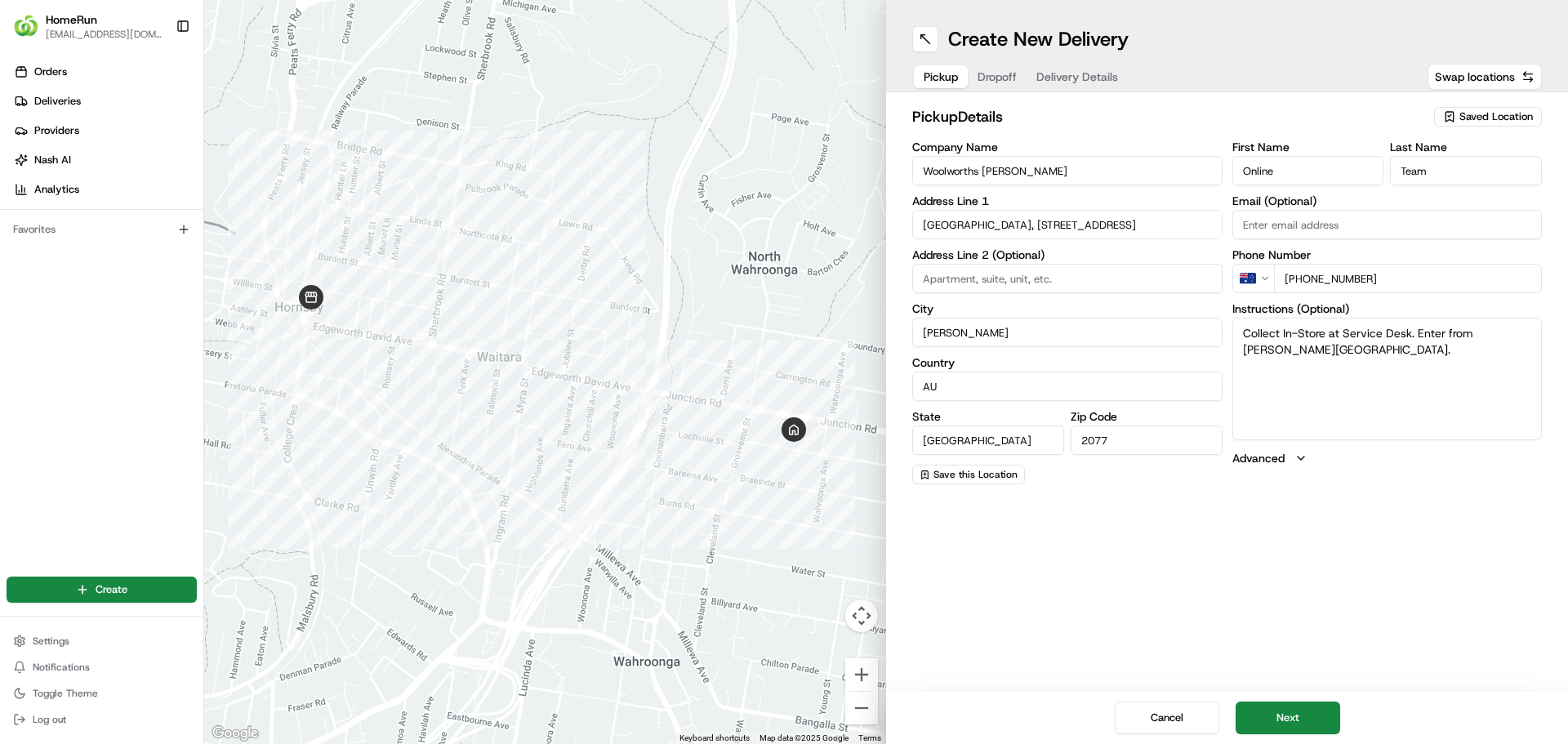
click at [1246, 457] on label "Advanced" at bounding box center [1258, 458] width 52 height 16
click at [1279, 721] on button "Next" at bounding box center [1288, 718] width 105 height 33
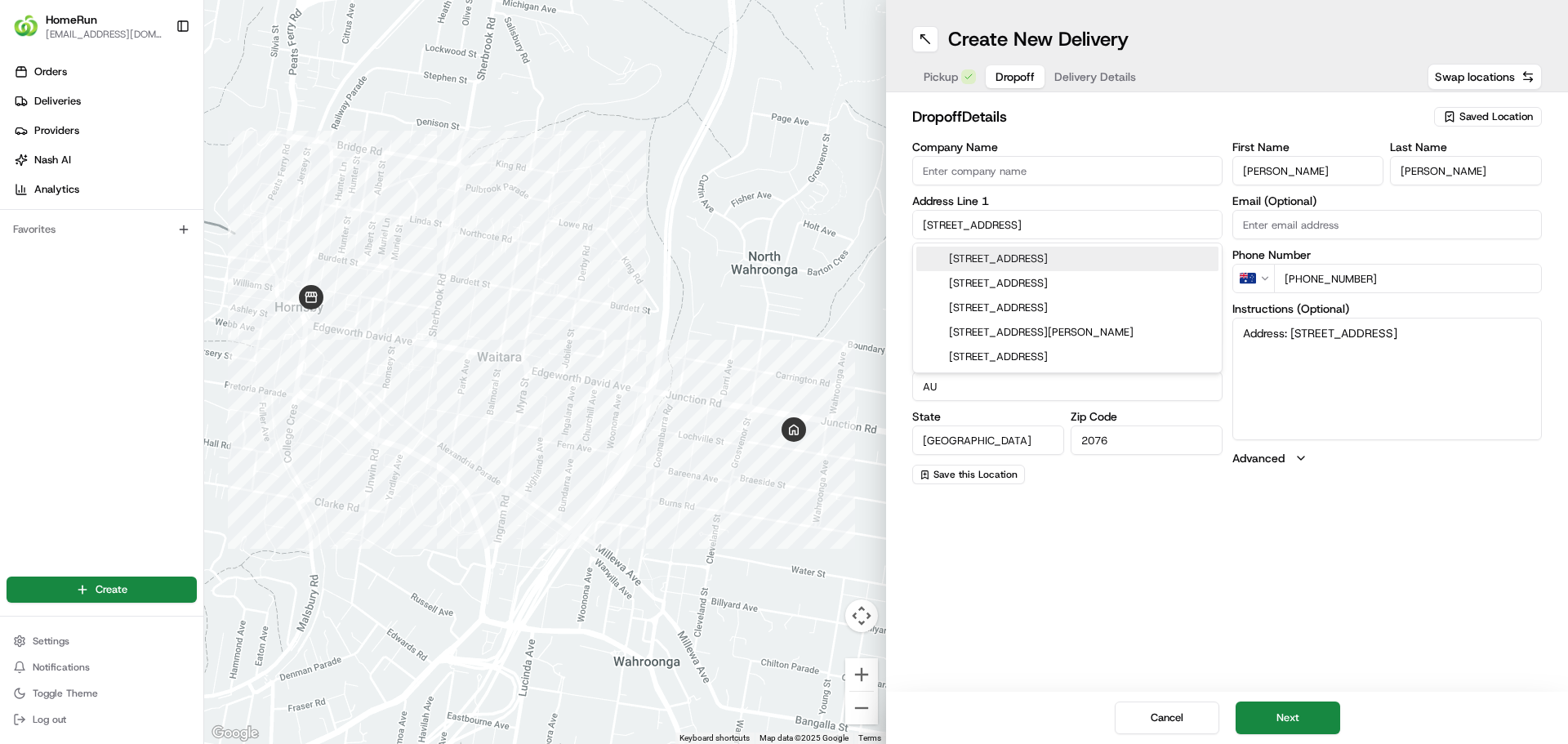
drag, startPoint x: 1058, startPoint y: 222, endPoint x: 913, endPoint y: 228, distance: 145.1
click at [913, 228] on input "[STREET_ADDRESS]" at bounding box center [1067, 224] width 310 height 30
click at [1003, 256] on div "[STREET_ADDRESS]" at bounding box center [1067, 258] width 302 height 24
type input "[STREET_ADDRESS]"
type input "[GEOGRAPHIC_DATA]"
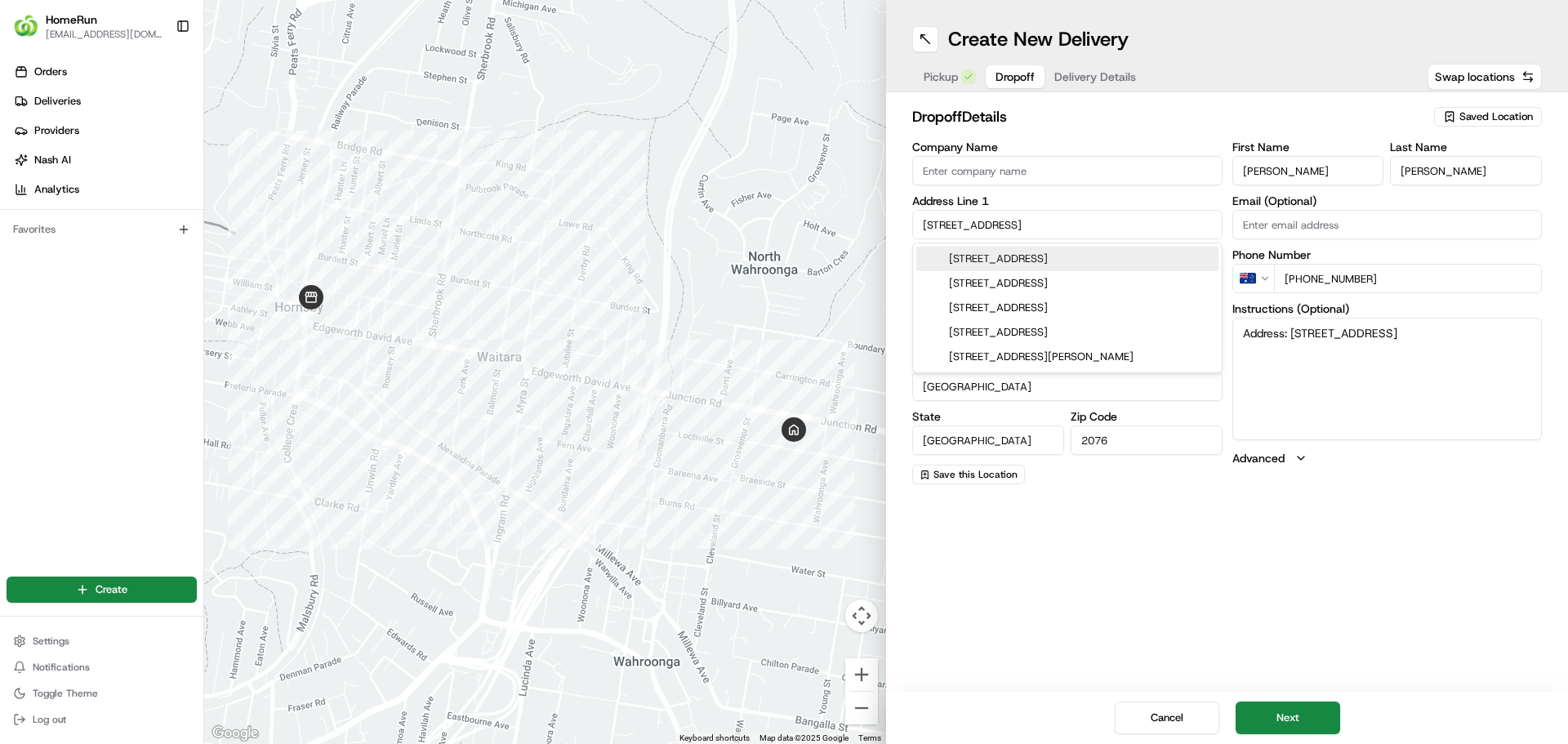
type input "[STREET_ADDRESS]"
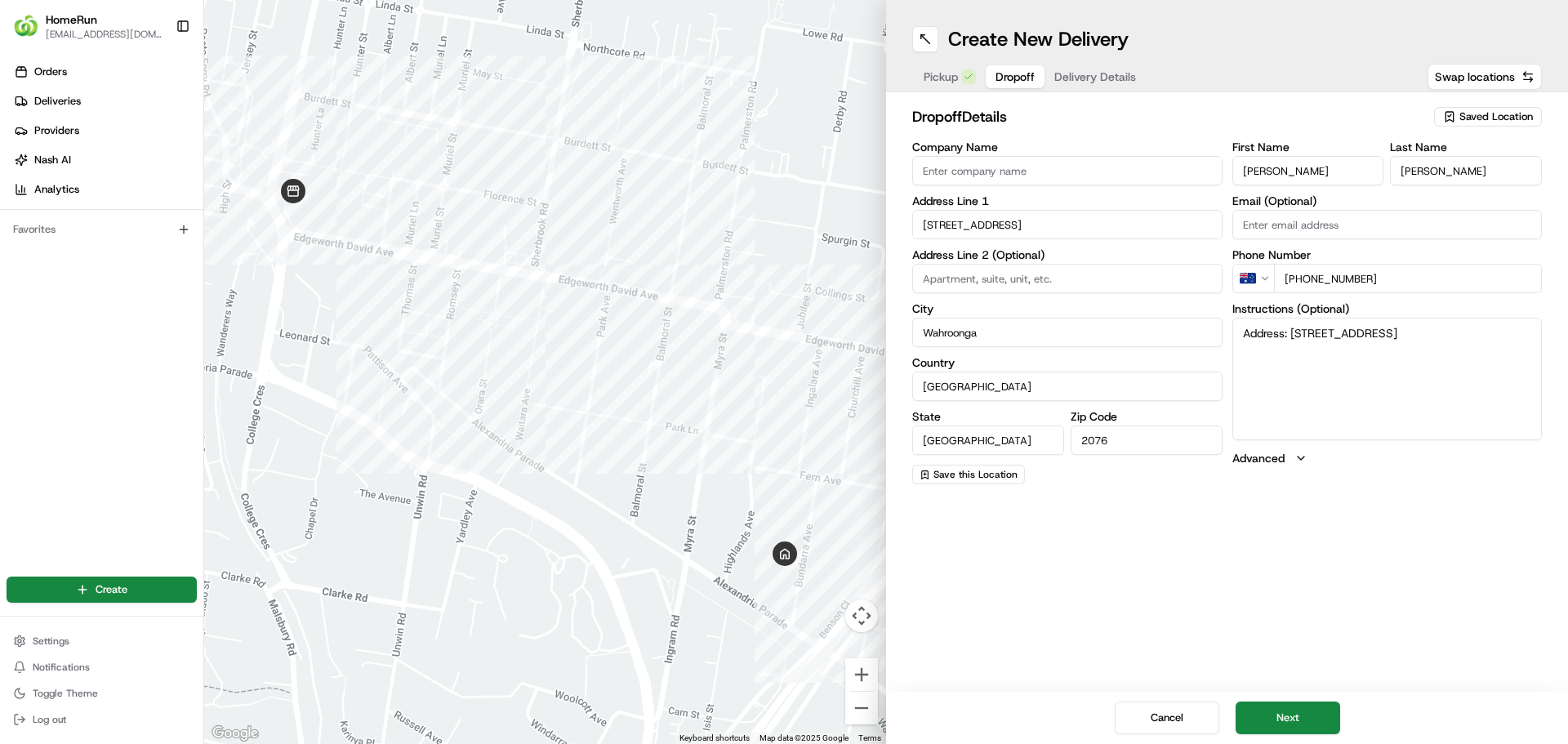
drag, startPoint x: 1458, startPoint y: 331, endPoint x: 1156, endPoint y: 343, distance: 302.2
click at [1156, 343] on div "Company Name Address Line [GEOGRAPHIC_DATA] Address Line 2 (Optional) City [GEO…" at bounding box center [1227, 313] width 630 height 343
paste textarea "[STREET_ADDRESS]"
type textarea "[STREET_ADDRESS]"
click at [1224, 523] on div "Create New Delivery Pickup Dropoff Delivery Details Swap locations dropoff Deta…" at bounding box center [1227, 372] width 681 height 744
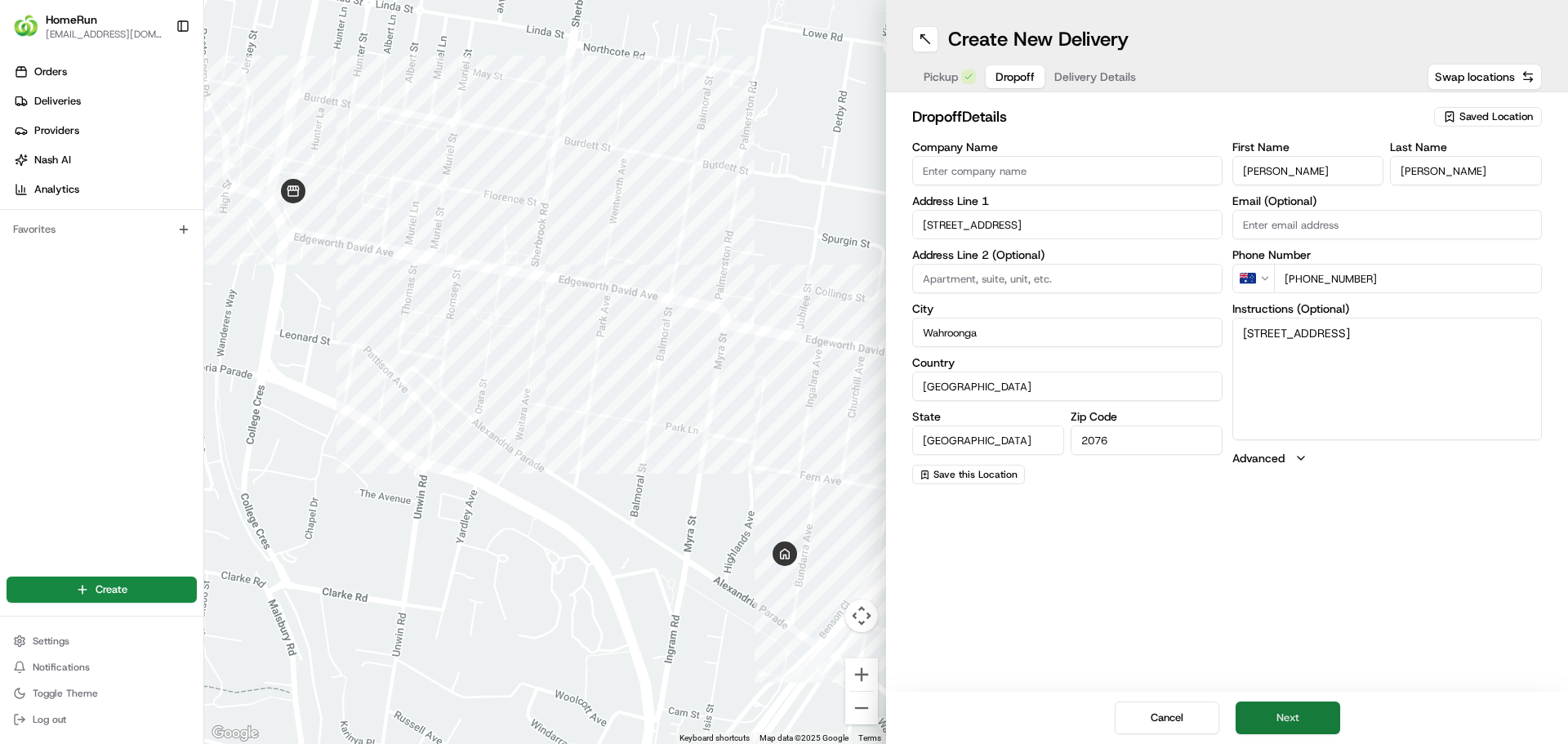
click at [1281, 720] on button "Next" at bounding box center [1288, 718] width 105 height 33
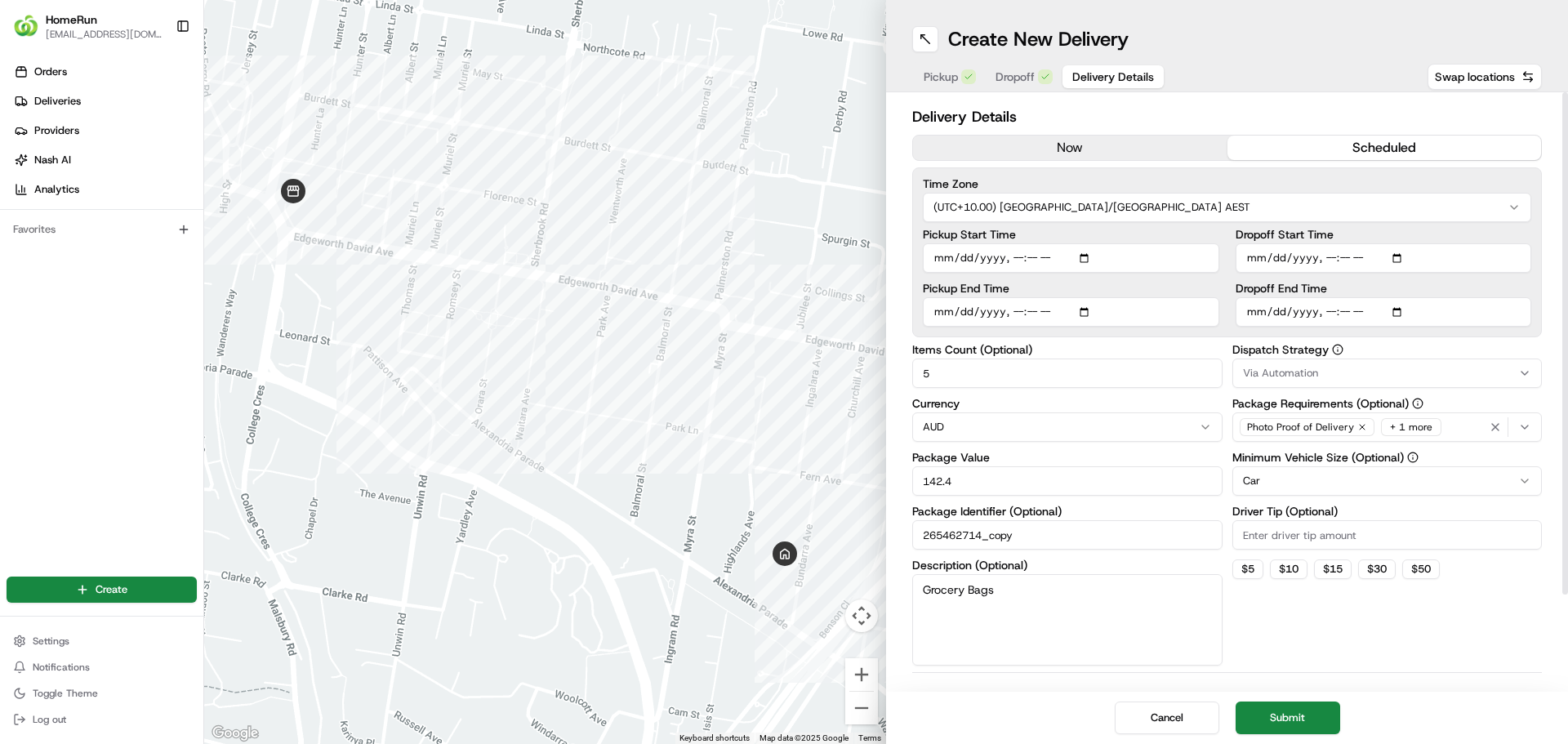
click at [1092, 146] on button "now" at bounding box center [1070, 147] width 315 height 24
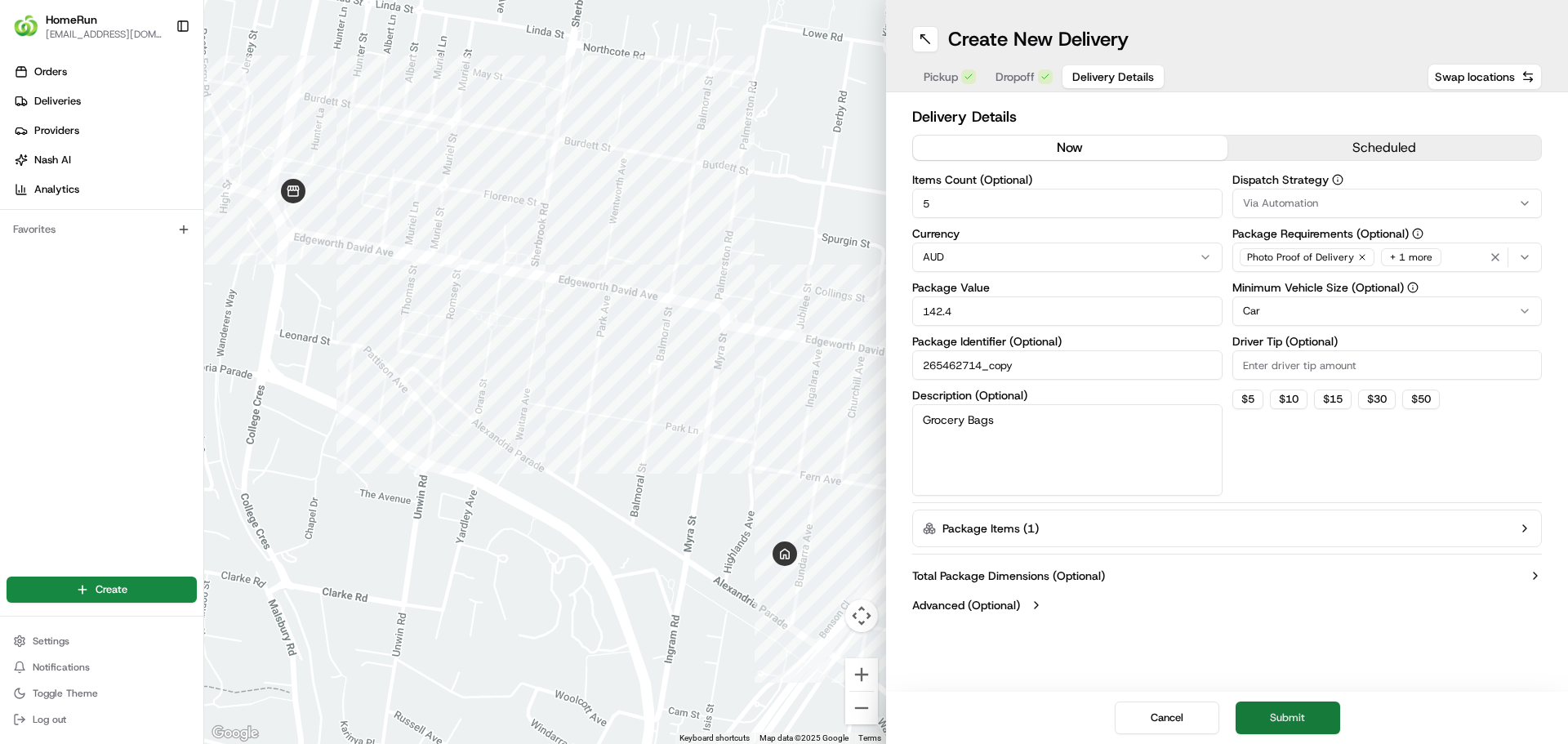
click at [1286, 717] on button "Submit" at bounding box center [1288, 718] width 105 height 33
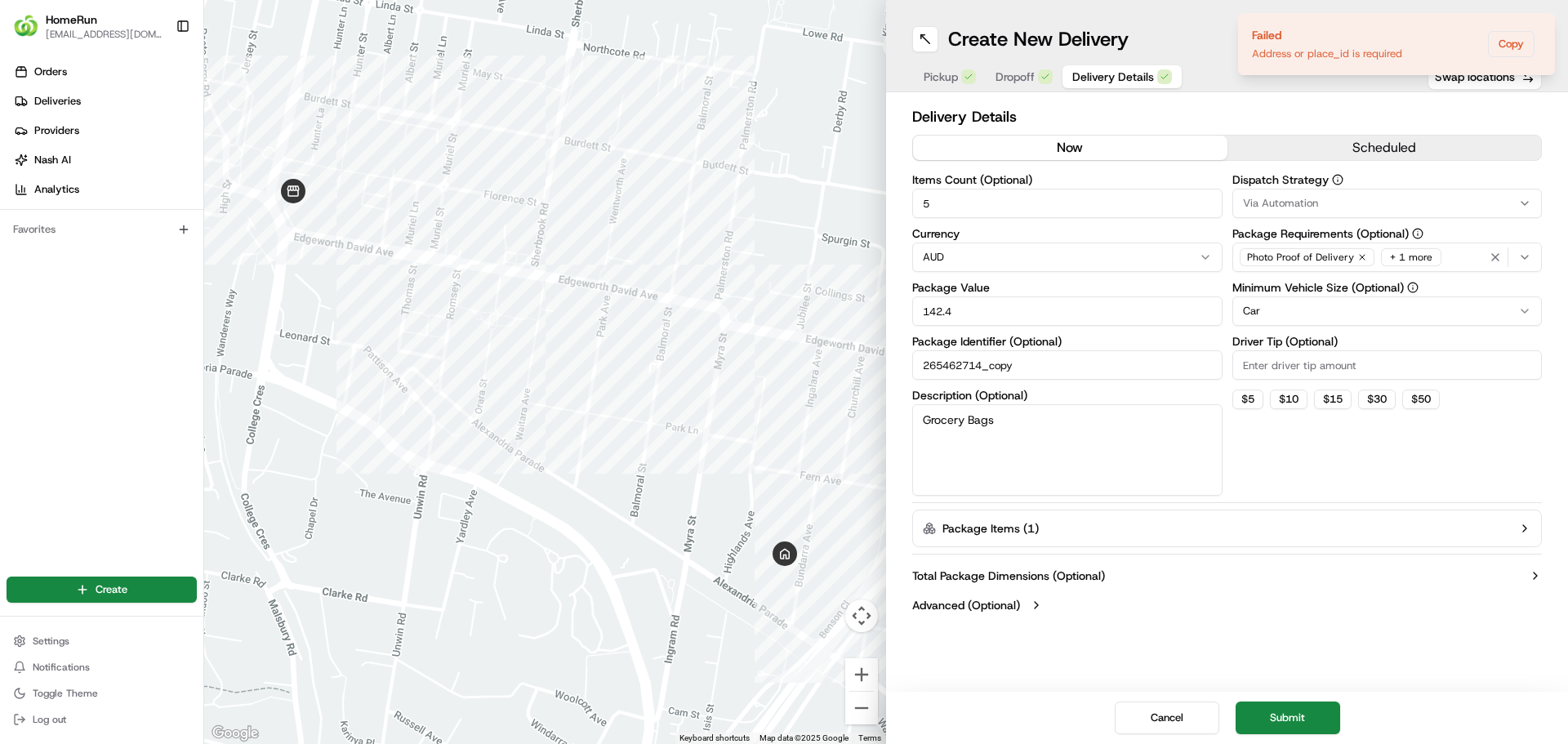
click at [1529, 261] on icon "button" at bounding box center [1525, 257] width 13 height 13
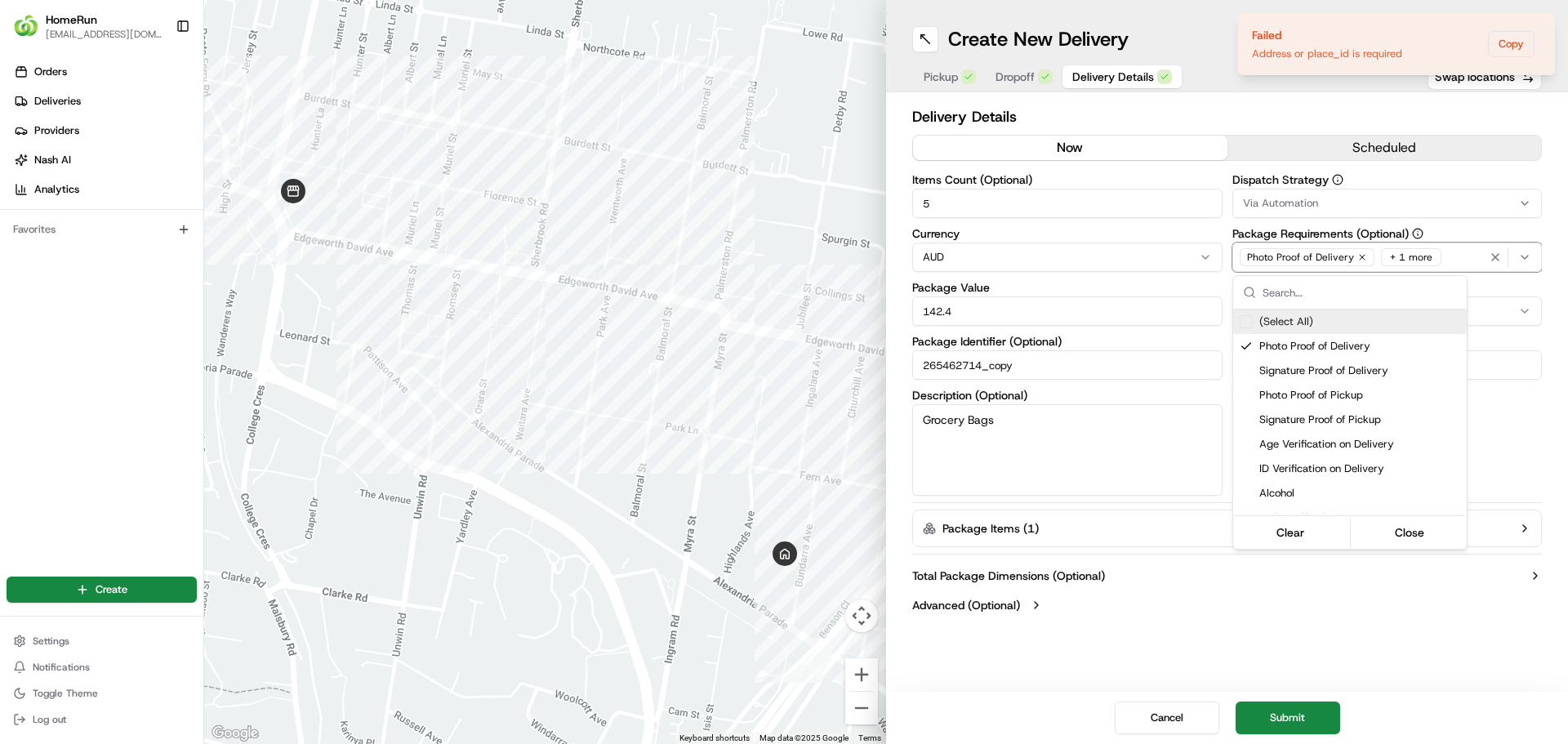
click at [1529, 261] on icon "button" at bounding box center [1525, 257] width 13 height 13
click at [1183, 614] on html "HomeRun [EMAIL_ADDRESS][DOMAIN_NAME] Toggle Sidebar Orders Deliveries Providers…" at bounding box center [784, 372] width 1568 height 744
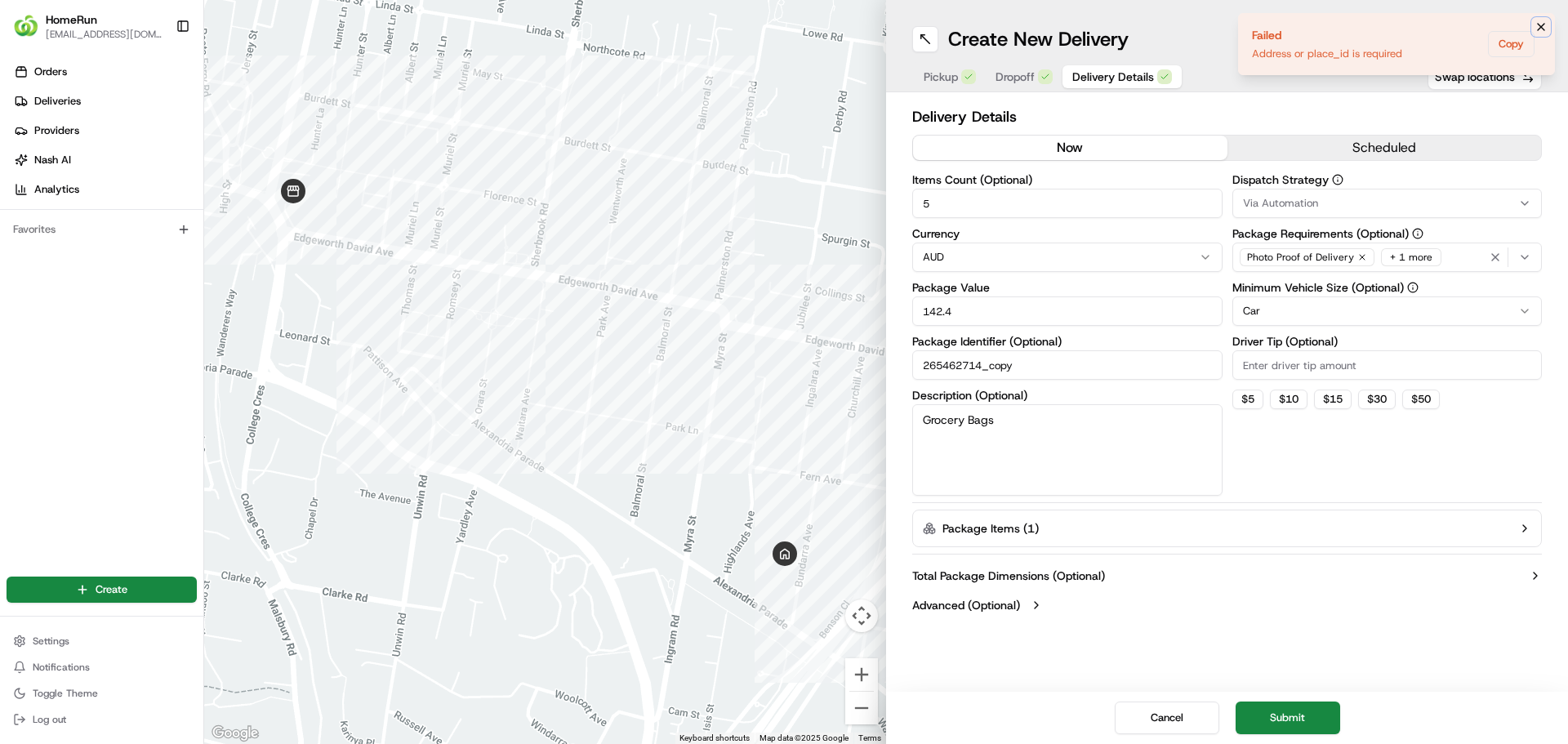
click at [1541, 21] on icon "Notifications (F8)" at bounding box center [1541, 27] width 13 height 13
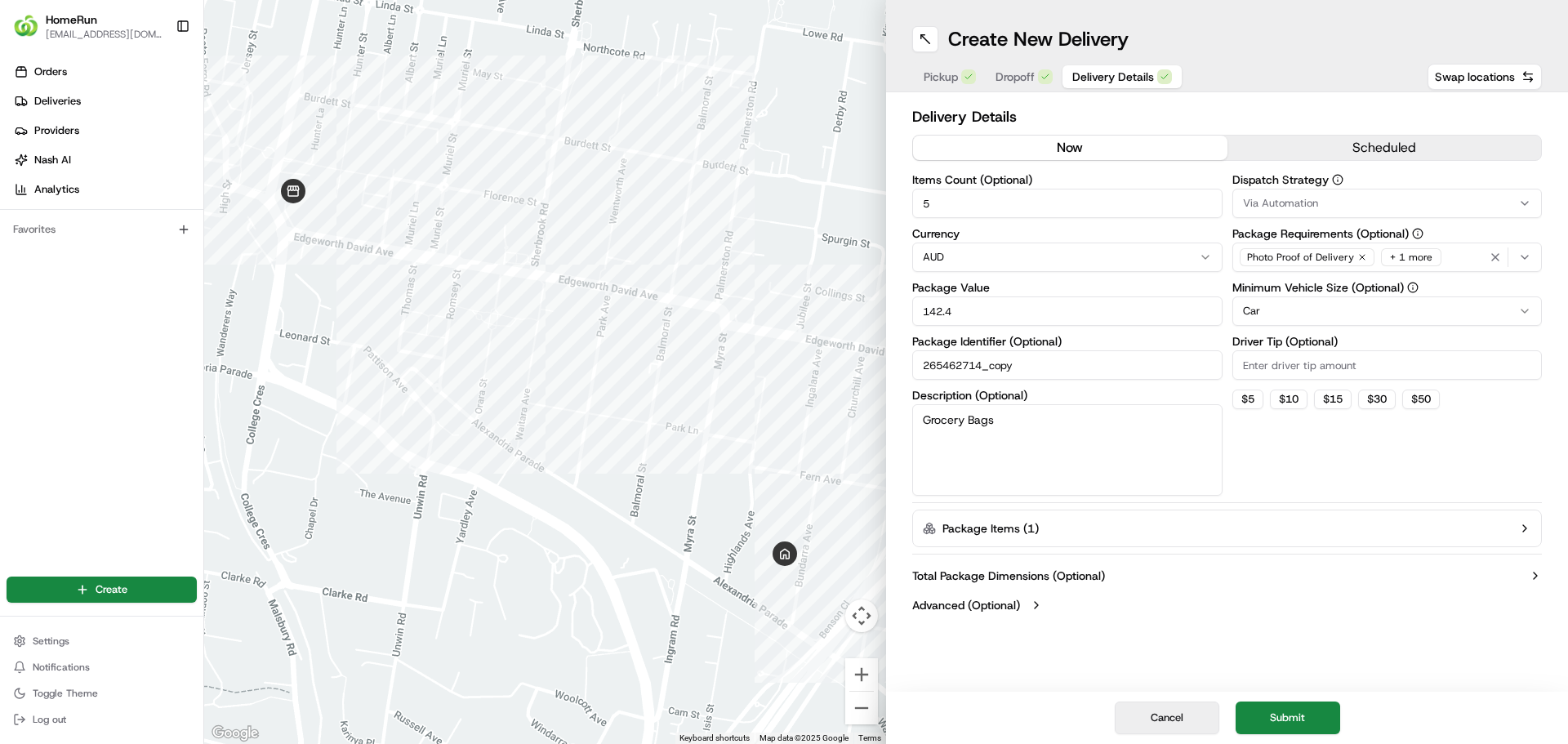
click at [1144, 707] on button "Cancel" at bounding box center [1167, 718] width 105 height 33
